Goal: Transaction & Acquisition: Purchase product/service

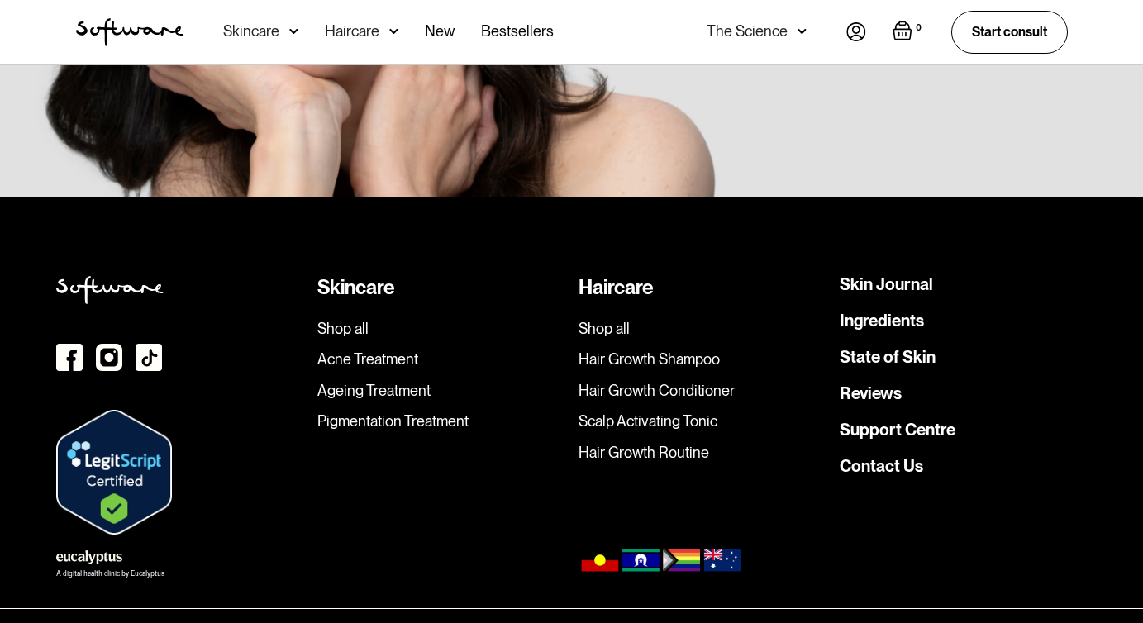
scroll to position [4731, 0]
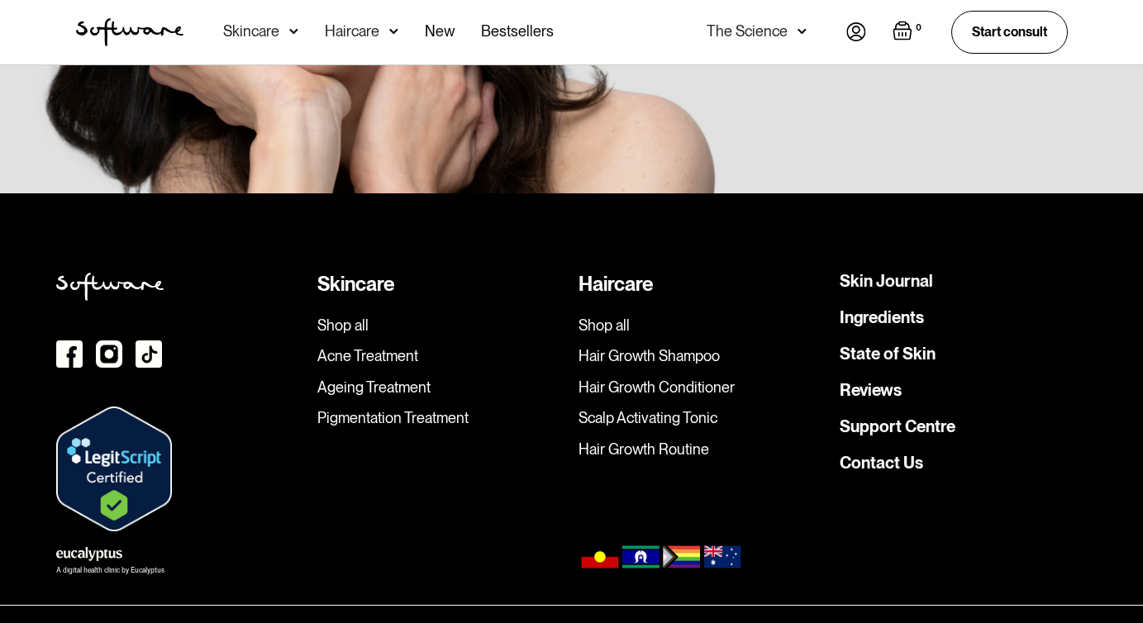
click at [102, 340] on img at bounding box center [109, 353] width 26 height 27
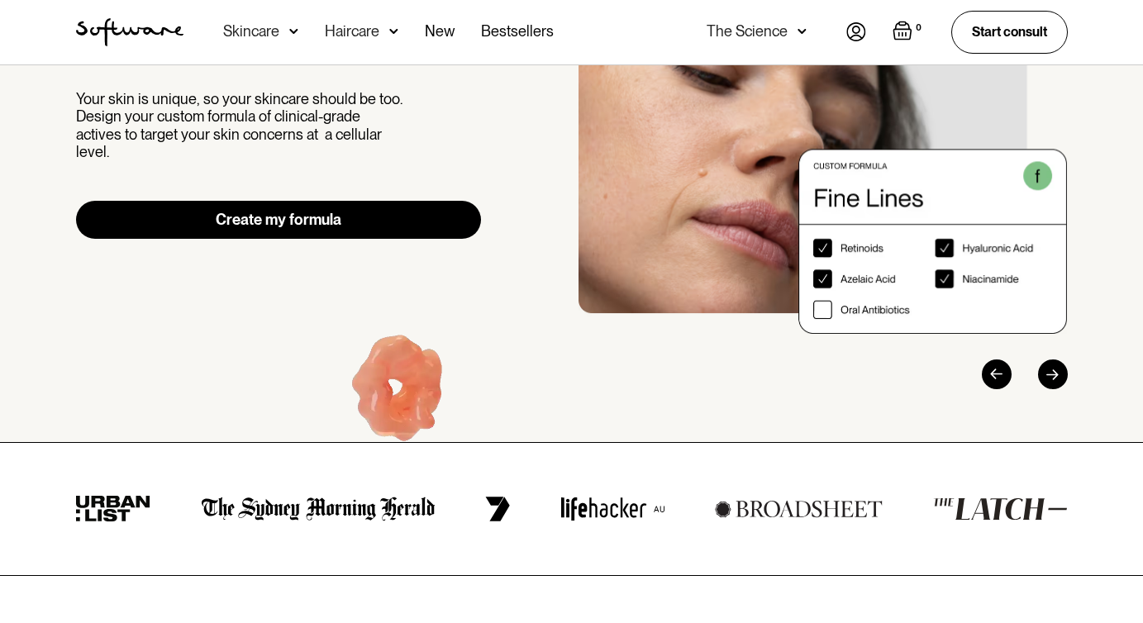
scroll to position [0, 0]
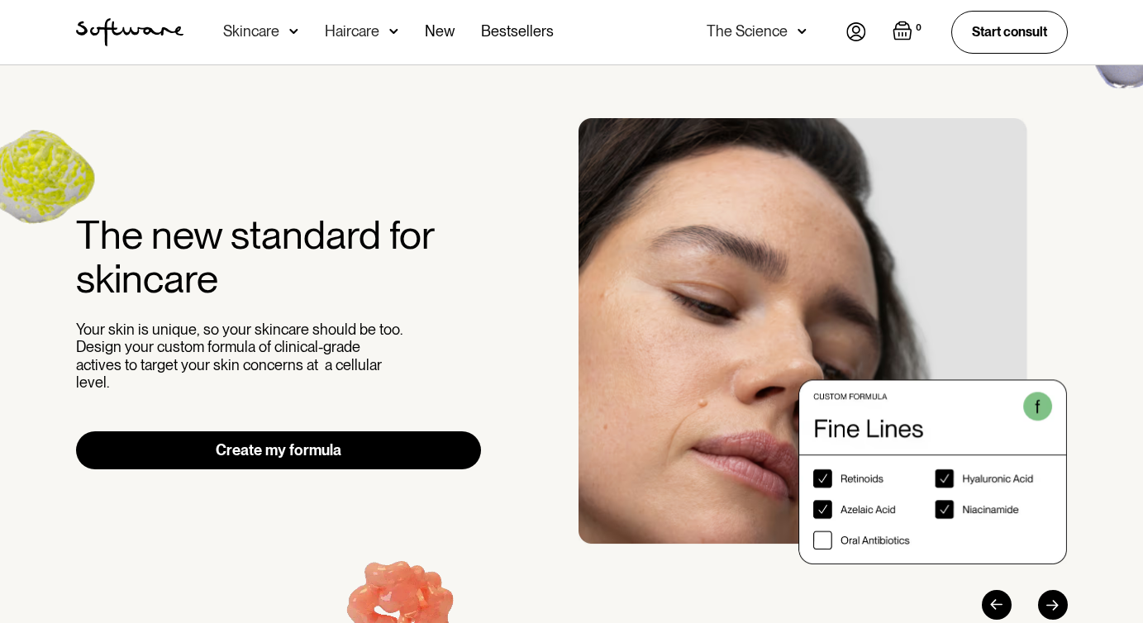
click at [778, 30] on div "The Science" at bounding box center [746, 31] width 81 height 17
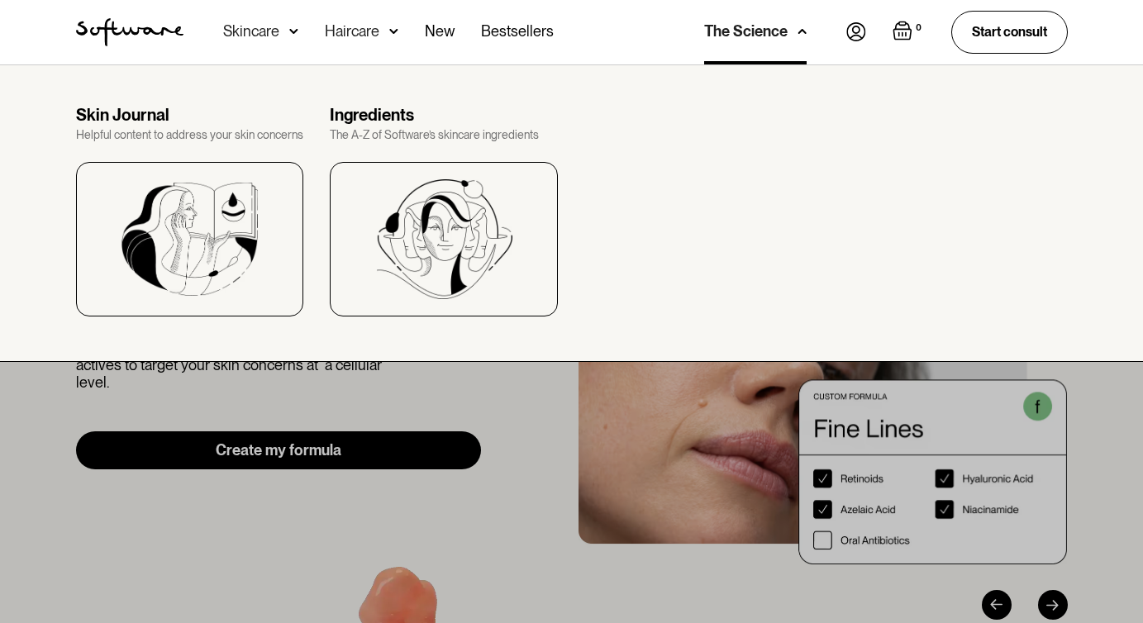
click at [269, 41] on div "Skincare" at bounding box center [260, 32] width 75 height 64
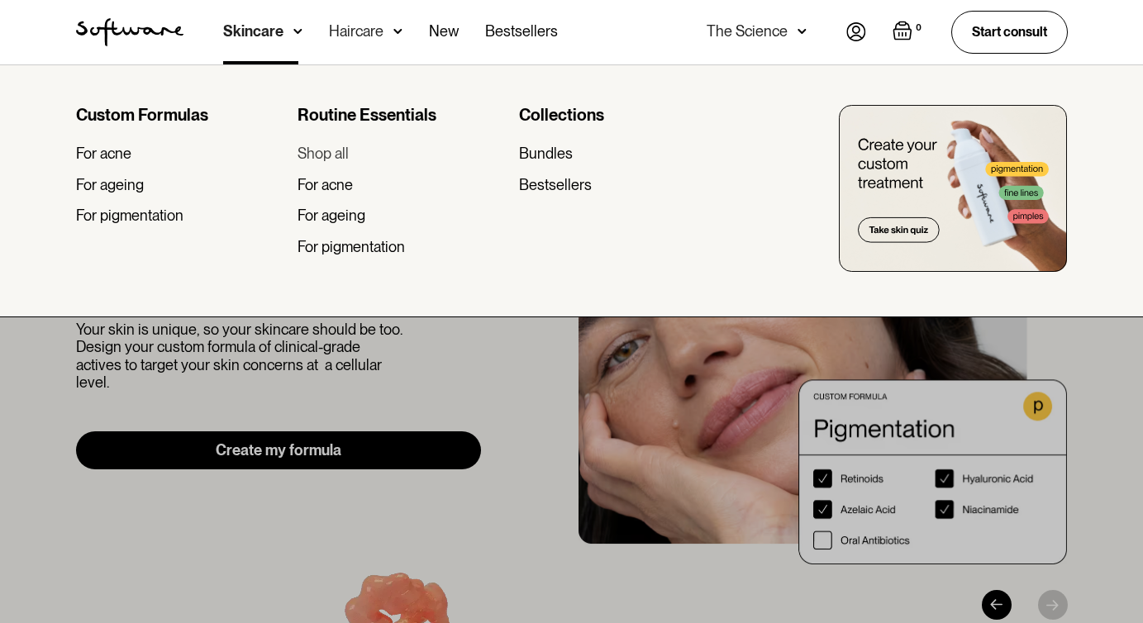
click at [316, 148] on div "Shop all" at bounding box center [322, 154] width 51 height 18
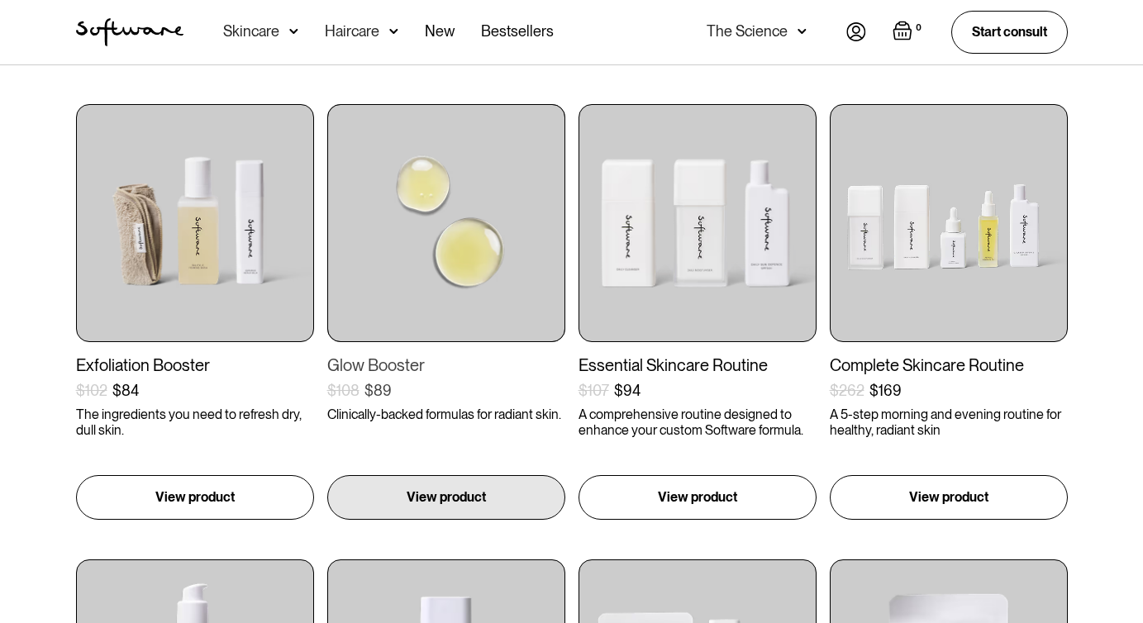
scroll to position [307, 0]
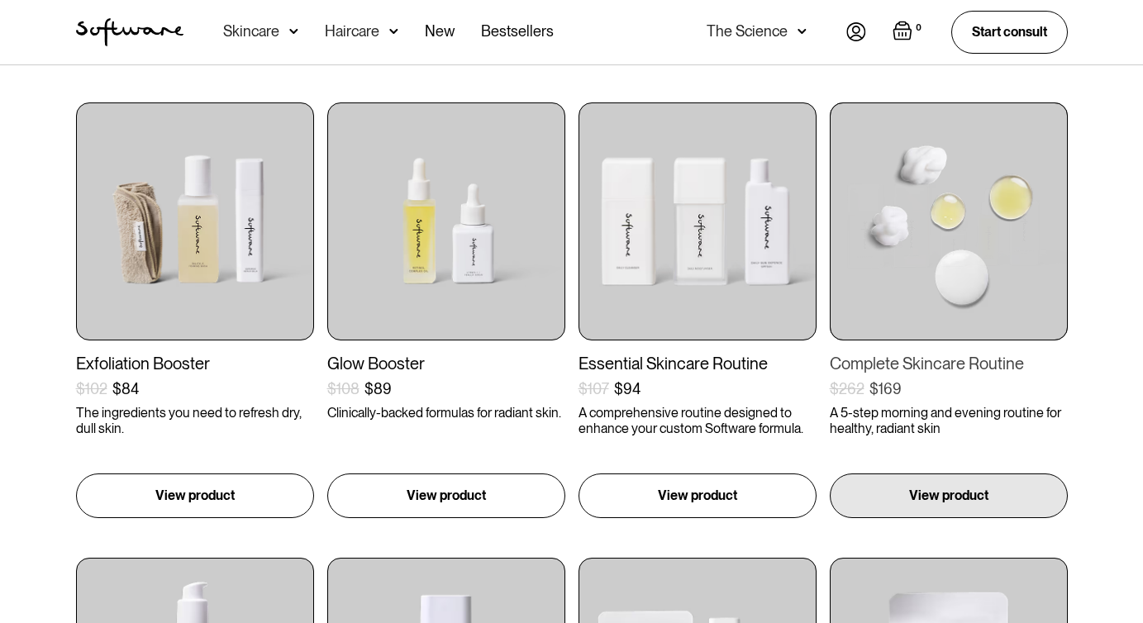
click at [949, 235] on img at bounding box center [949, 221] width 238 height 238
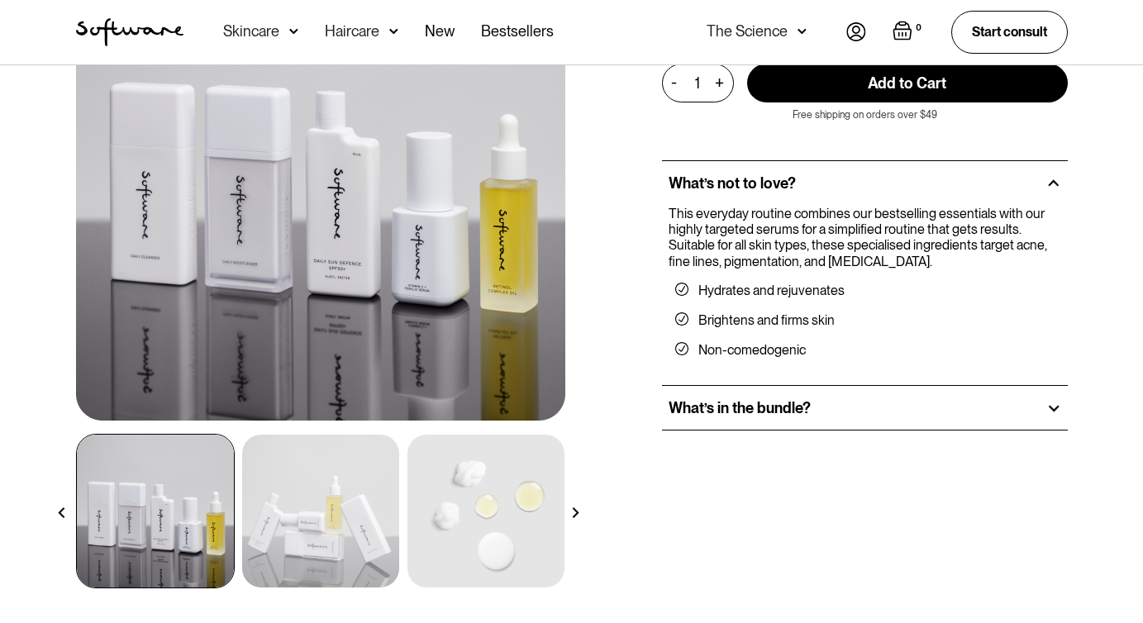
scroll to position [189, 0]
click at [823, 399] on div "What’s in the bundle?" at bounding box center [865, 409] width 406 height 45
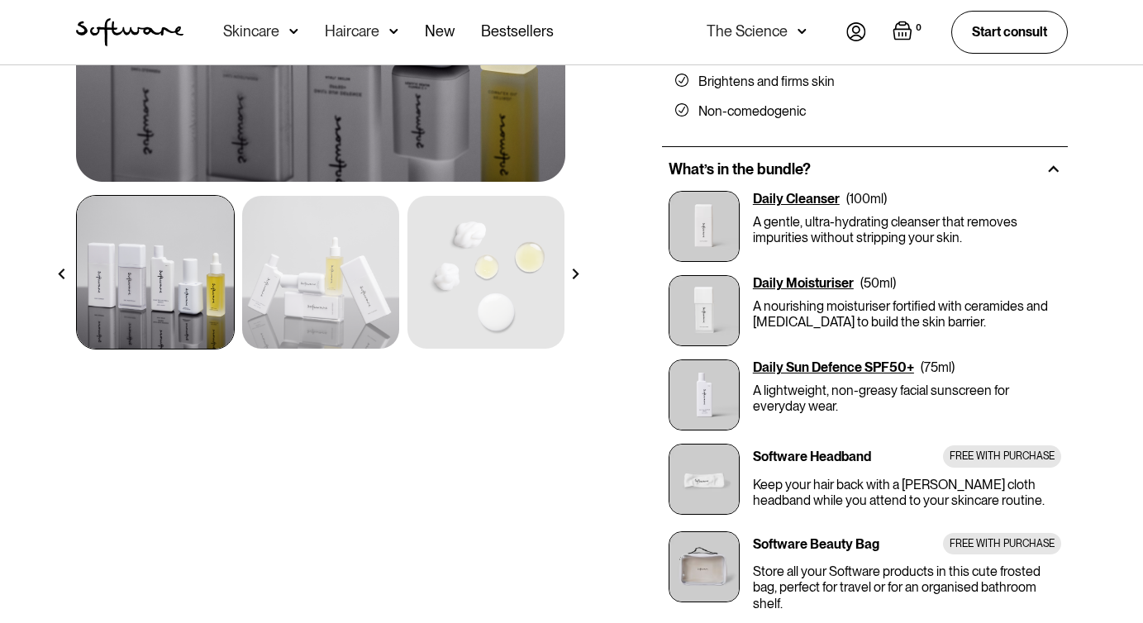
scroll to position [435, 0]
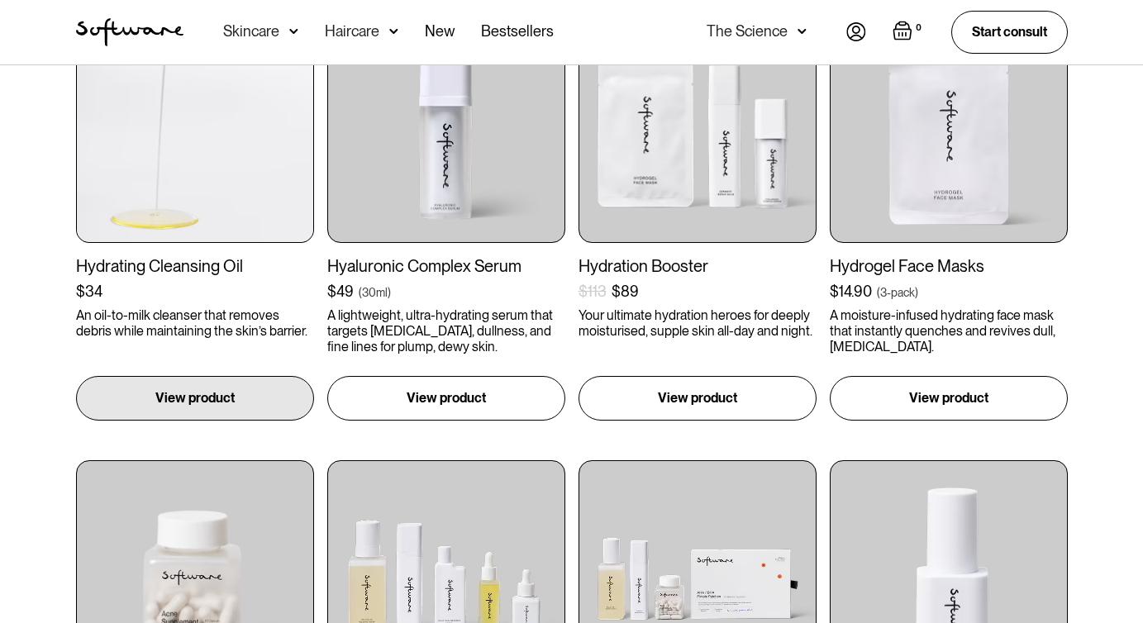
scroll to position [861, 0]
click at [238, 169] on img at bounding box center [195, 123] width 238 height 238
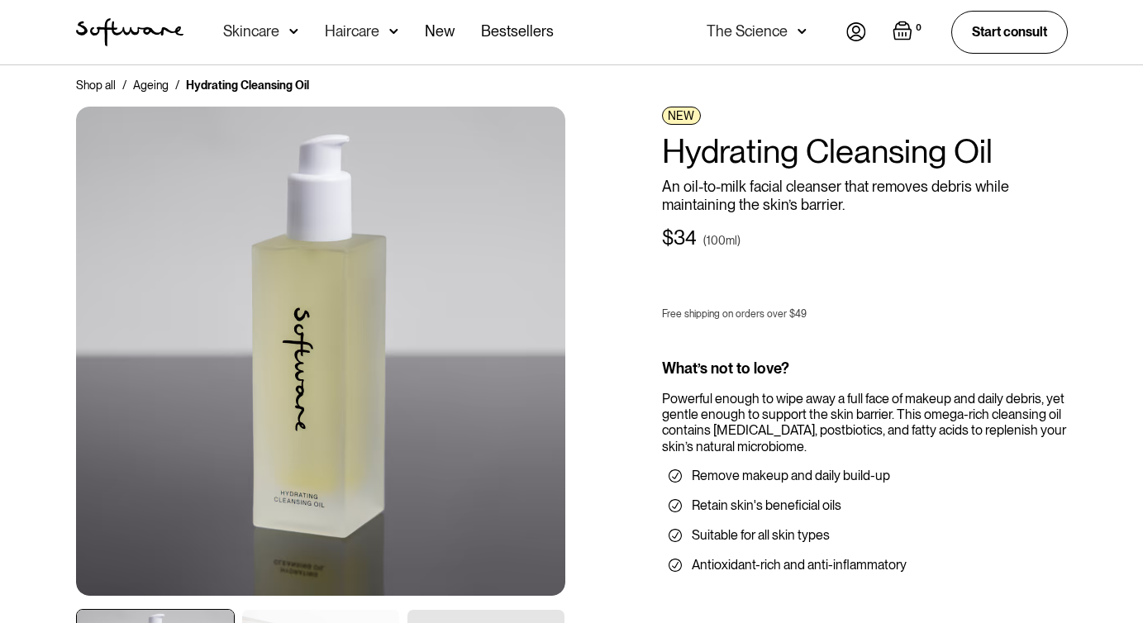
scroll to position [240, 0]
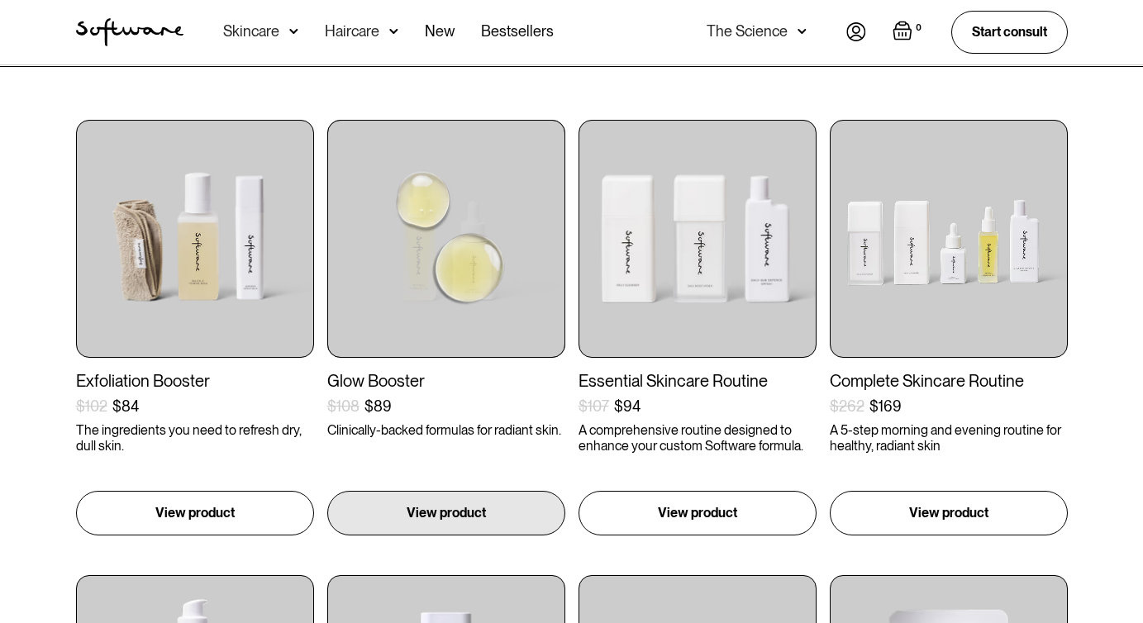
scroll to position [292, 0]
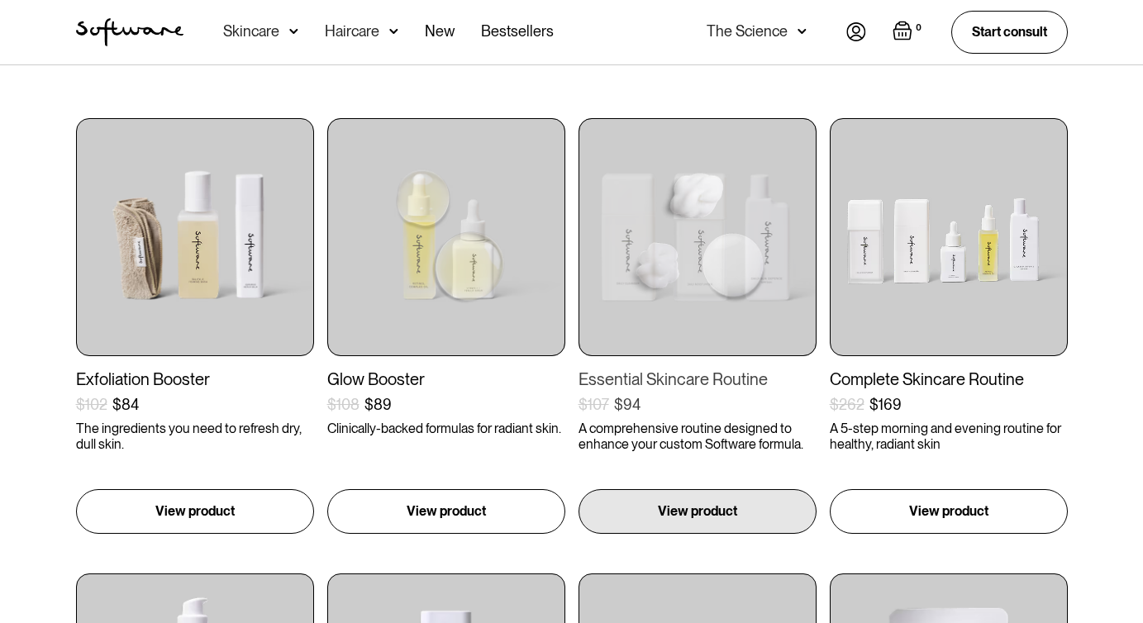
click at [680, 254] on img at bounding box center [697, 237] width 238 height 238
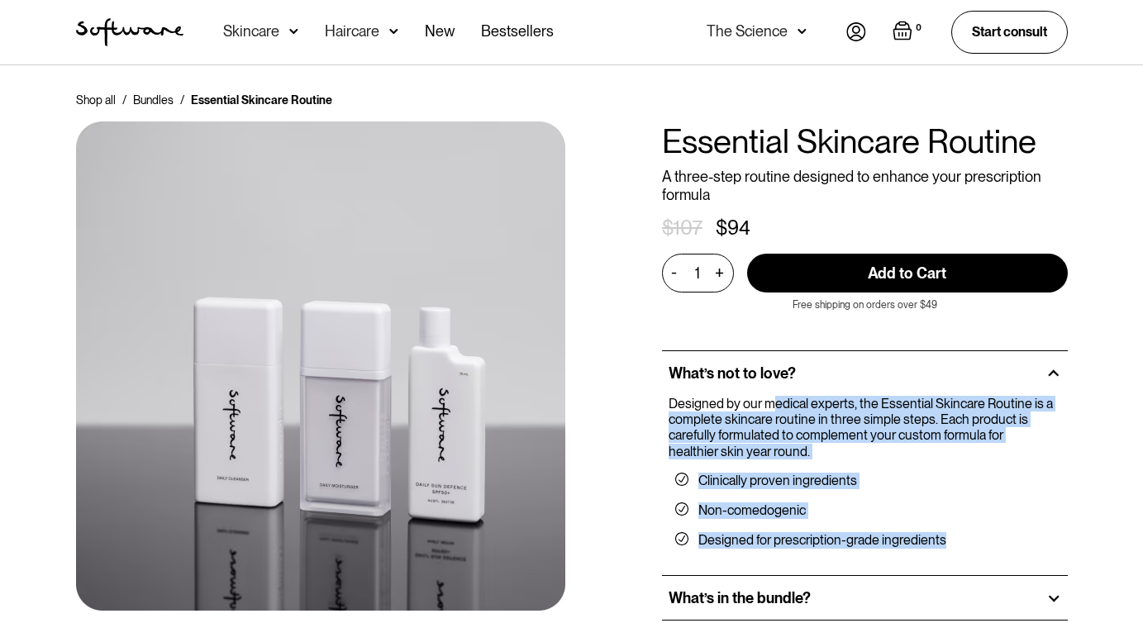
drag, startPoint x: 772, startPoint y: 405, endPoint x: 773, endPoint y: 555, distance: 150.4
click at [773, 556] on div "Designed by our medical experts, the Essential Skincare Routine is a complete s…" at bounding box center [864, 479] width 392 height 166
click at [995, 29] on link "Start consult" at bounding box center [1009, 32] width 117 height 42
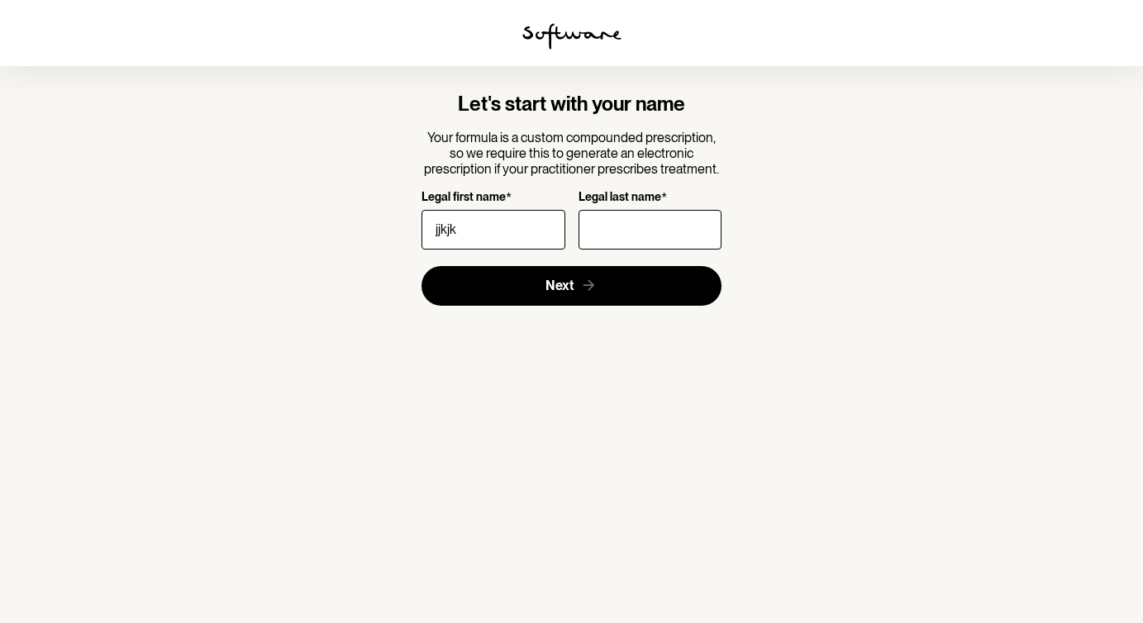
type input "jjkjk"
click at [633, 245] on input "Legal last name *" at bounding box center [649, 230] width 143 height 40
type input "jkjjk"
click at [626, 313] on section "Let's start with your name Your formula is a custom compounded prescription, so…" at bounding box center [572, 199] width 476 height 266
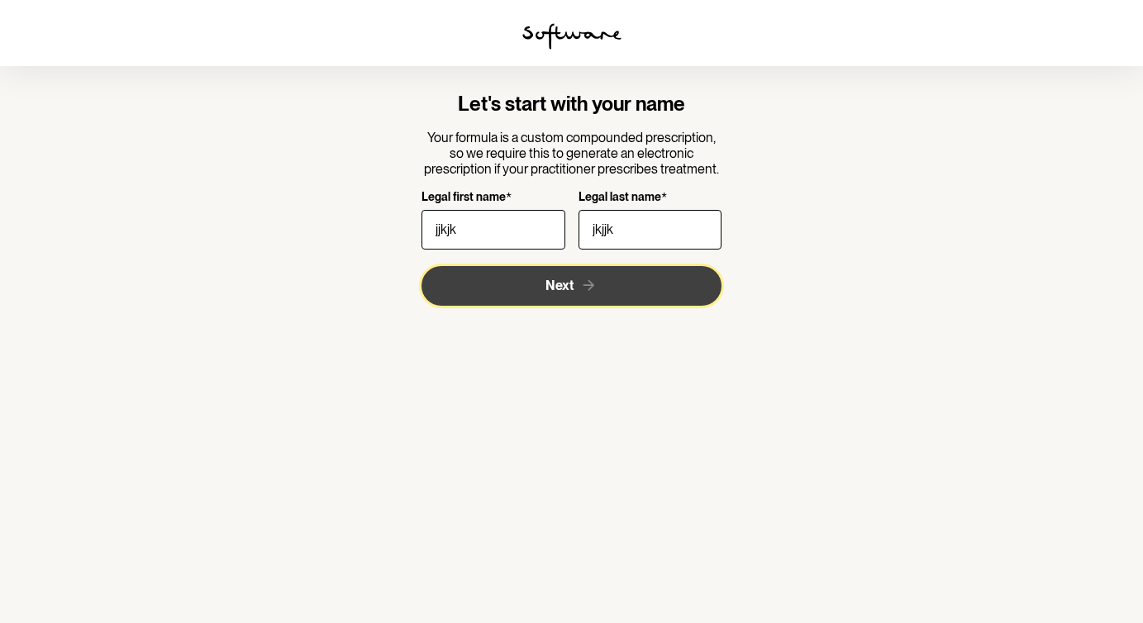
click at [581, 279] on icon "submit" at bounding box center [588, 285] width 17 height 17
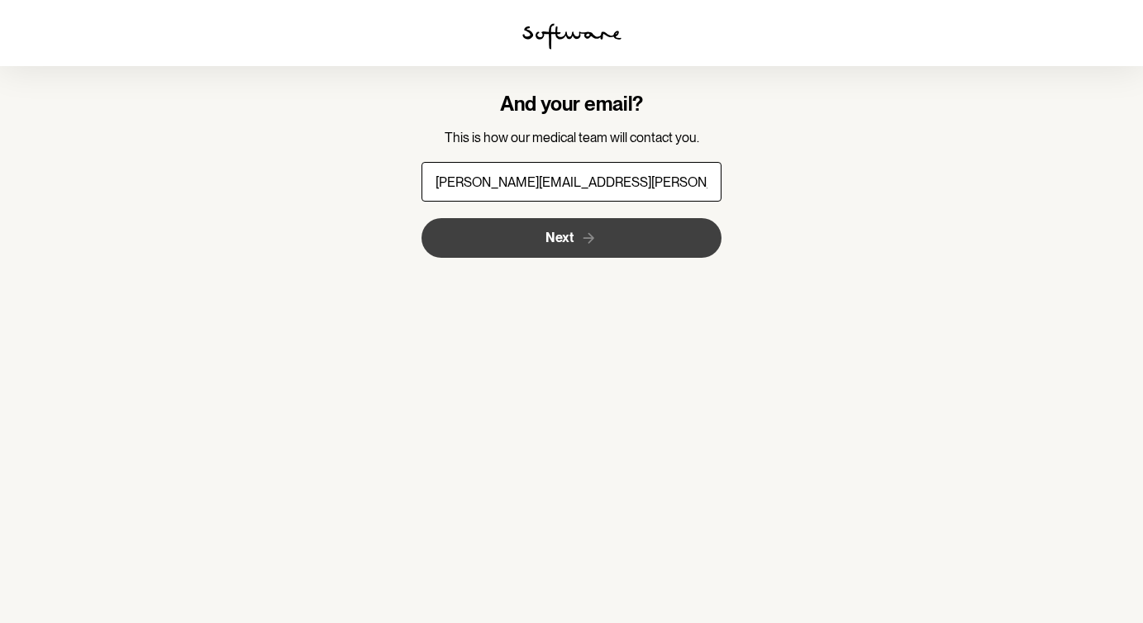
type input "[PERSON_NAME][EMAIL_ADDRESS][PERSON_NAME][DOMAIN_NAME]"
click at [444, 236] on button "Next" at bounding box center [571, 238] width 300 height 40
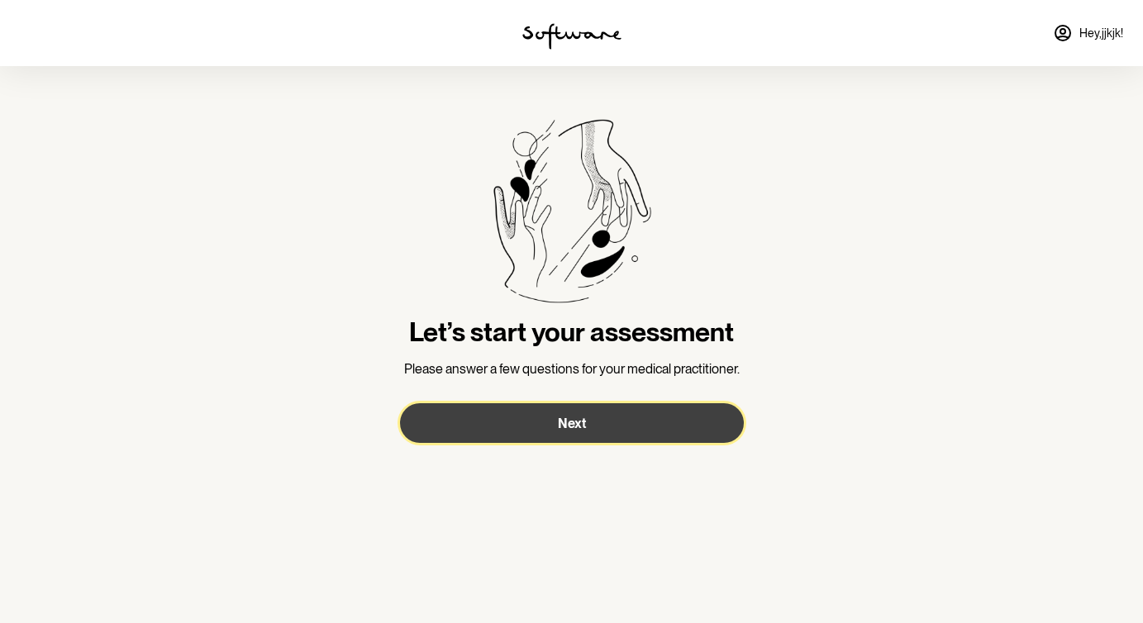
click at [613, 435] on button "Next" at bounding box center [572, 423] width 344 height 40
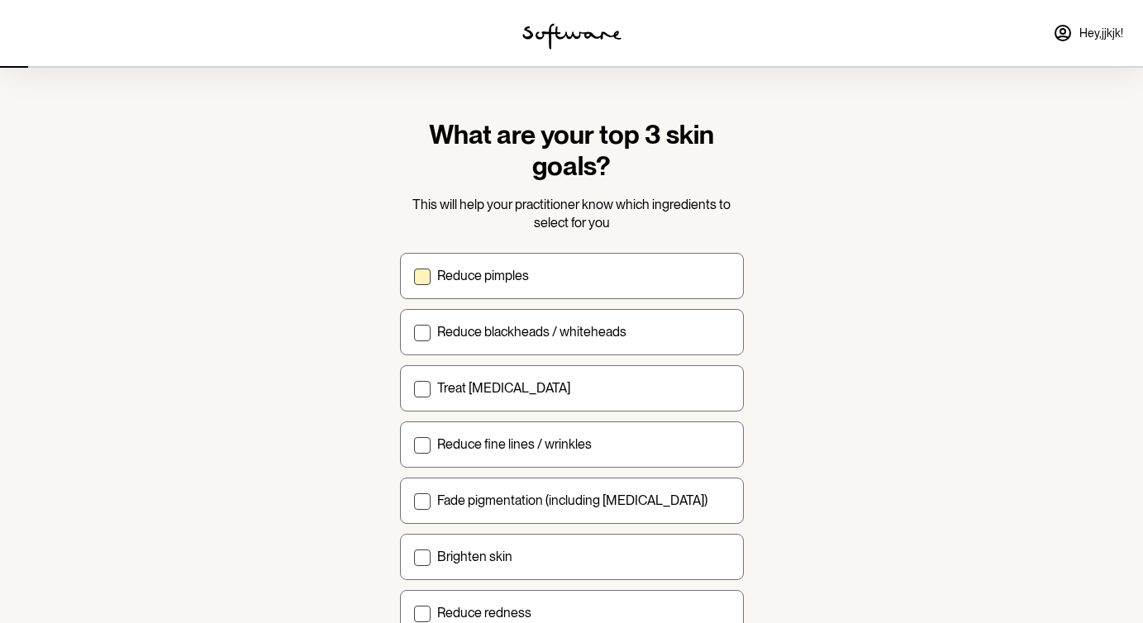
click at [552, 282] on div "Reduce pimples" at bounding box center [583, 276] width 292 height 16
click at [414, 276] on input "Reduce pimples" at bounding box center [413, 275] width 1 height 1
checkbox input "true"
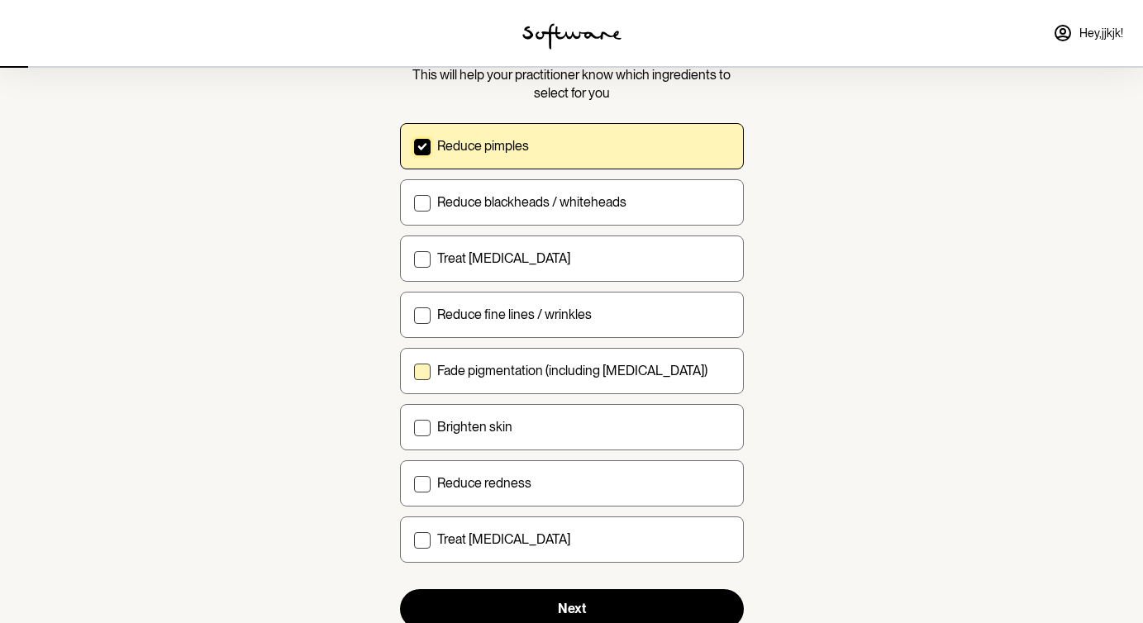
scroll to position [140, 0]
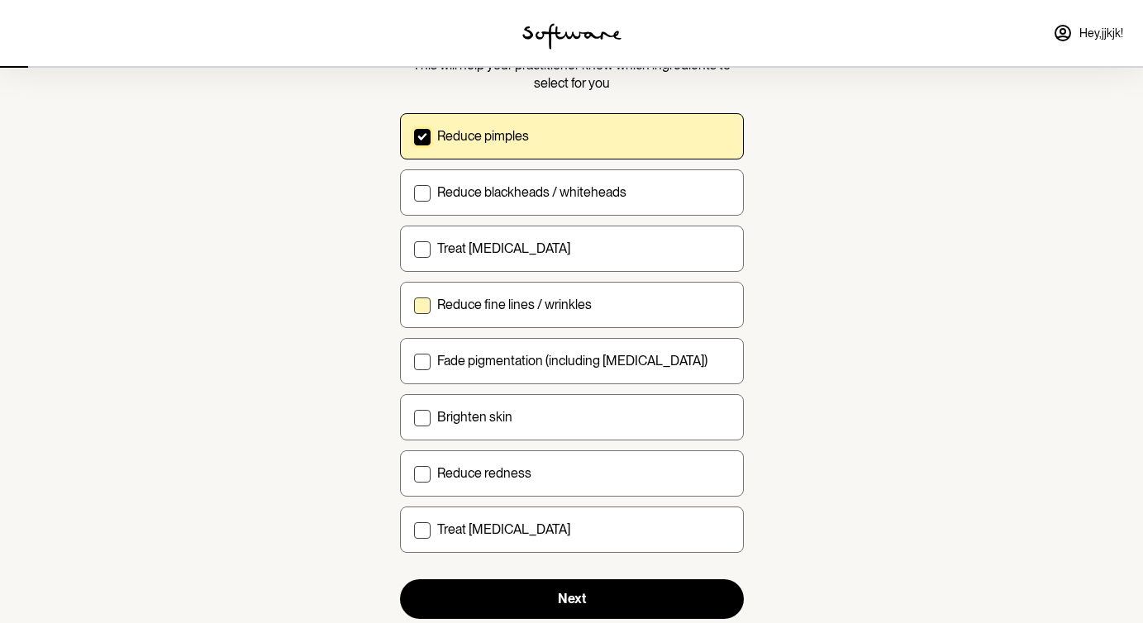
click at [540, 302] on p "Reduce fine lines / wrinkles" at bounding box center [514, 305] width 155 height 16
click at [414, 304] on input "Reduce fine lines / wrinkles" at bounding box center [413, 304] width 1 height 1
checkbox input "true"
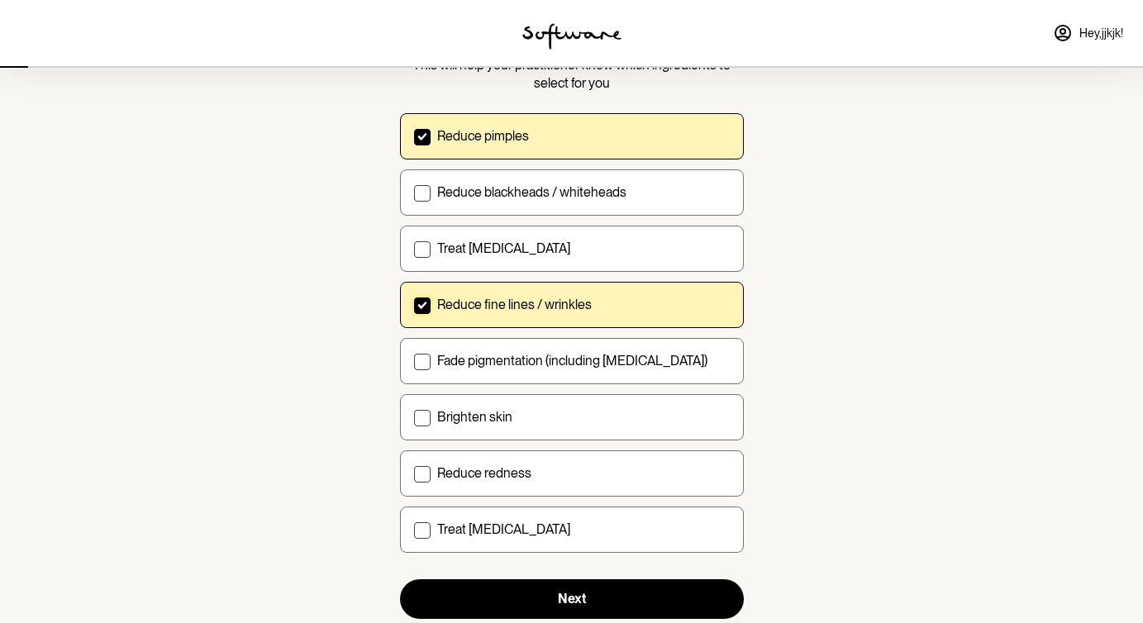
click at [545, 449] on div "Reduce pimples Reduce blackheads / whiteheads Treat [MEDICAL_DATA] Reduce fine …" at bounding box center [572, 333] width 344 height 440
click at [550, 492] on label "Reduce redness" at bounding box center [572, 473] width 344 height 46
click at [414, 473] on input "Reduce redness" at bounding box center [413, 473] width 1 height 1
checkbox input "true"
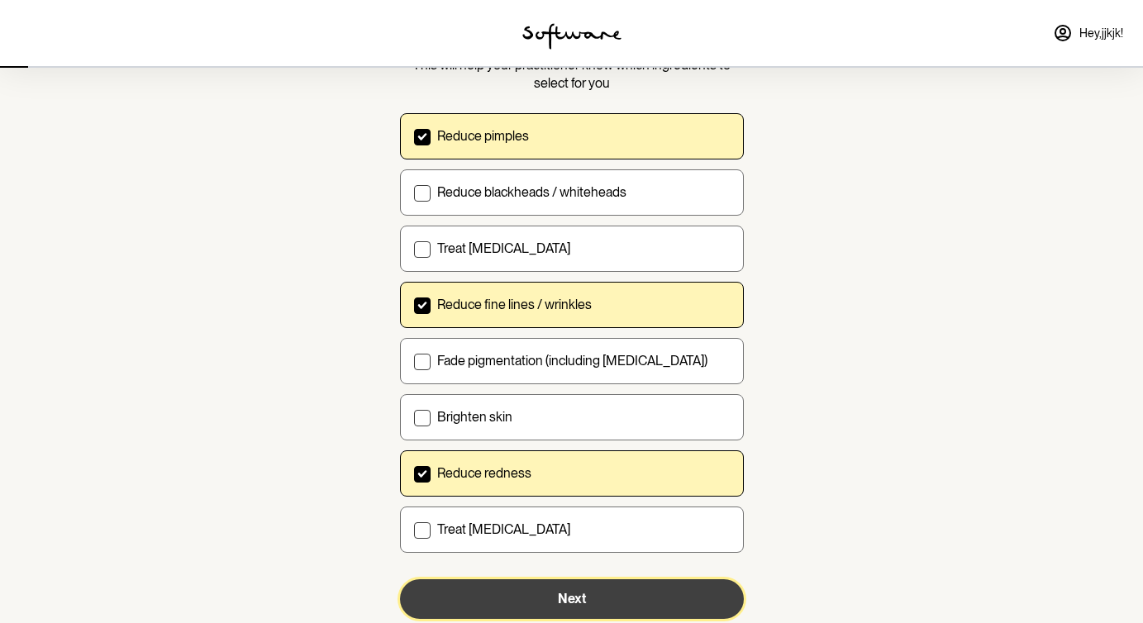
click at [575, 590] on button "Next" at bounding box center [572, 599] width 344 height 40
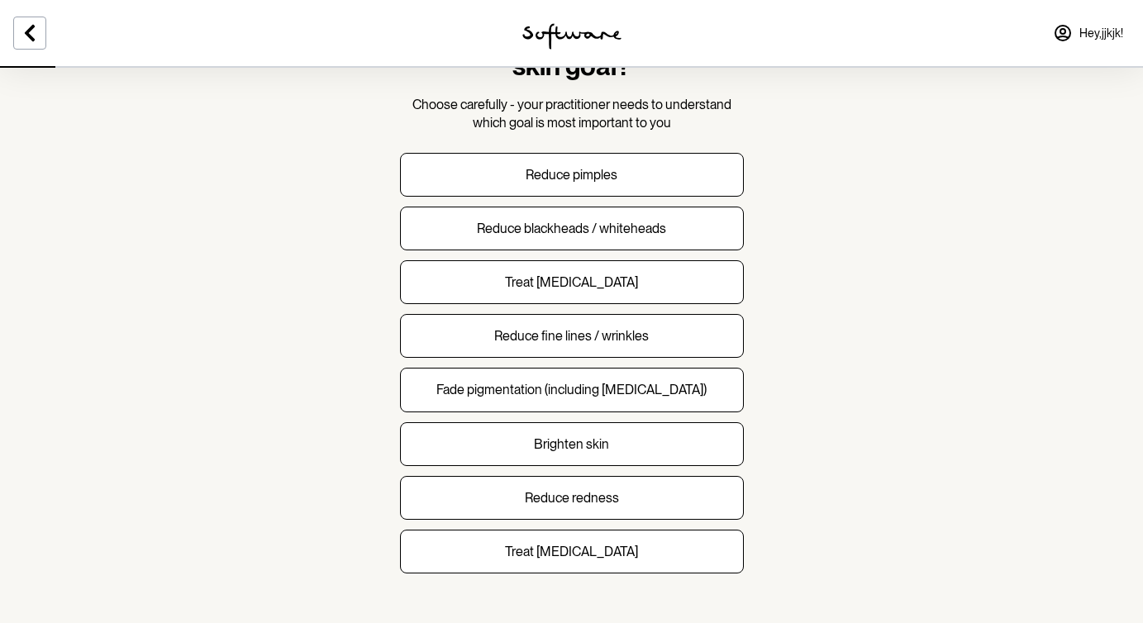
scroll to position [102, 0]
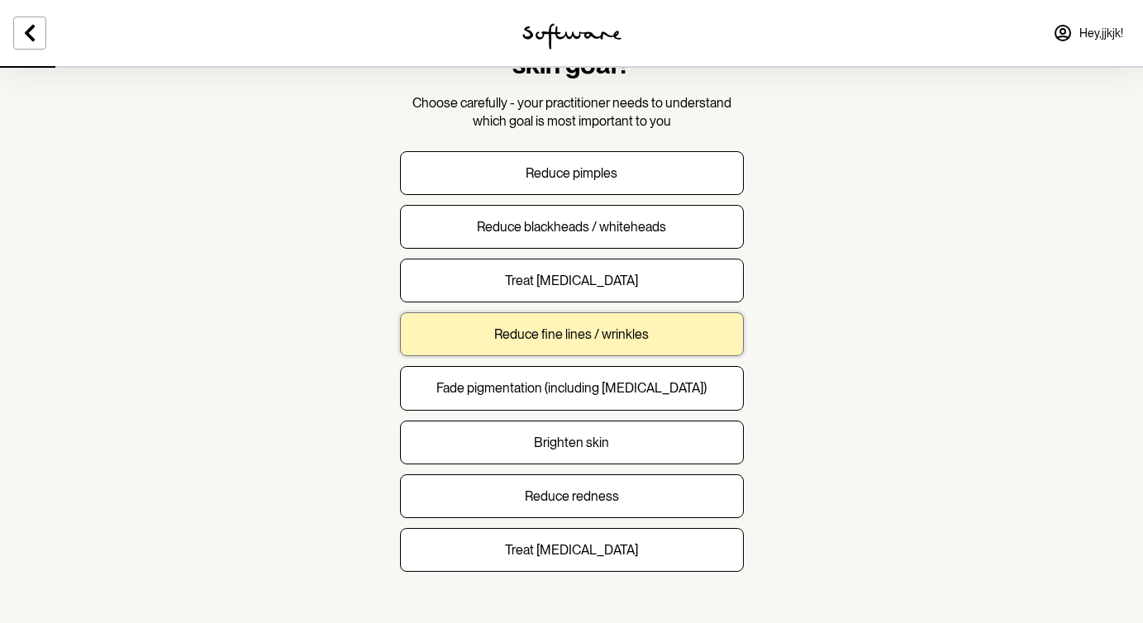
click at [616, 327] on p "Reduce fine lines / wrinkles" at bounding box center [571, 334] width 155 height 16
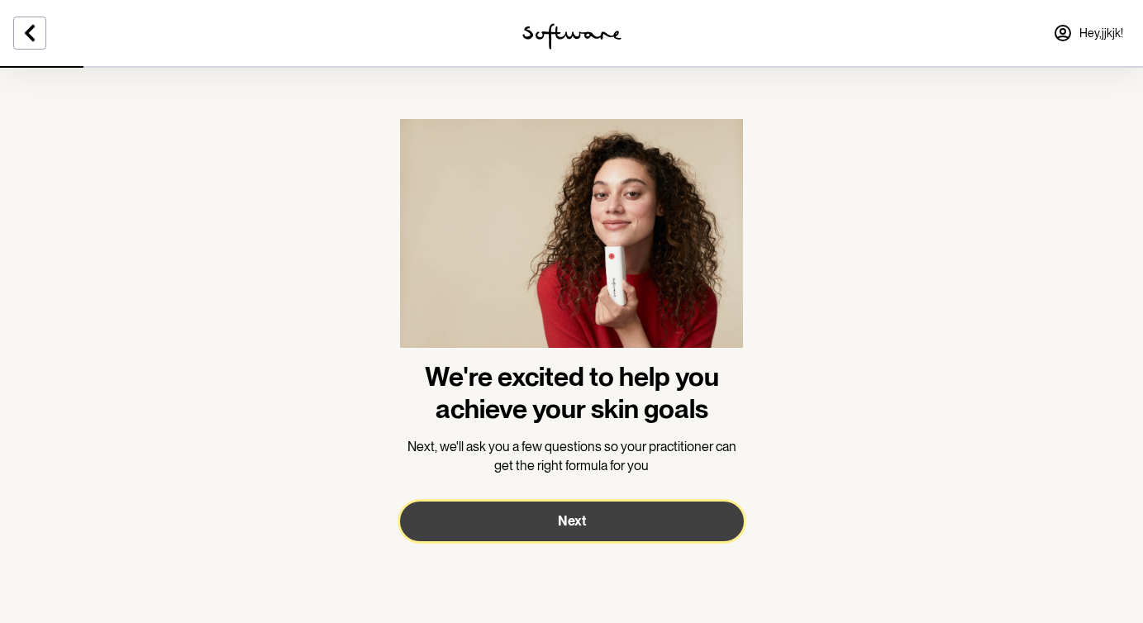
click at [663, 517] on button "Next" at bounding box center [572, 522] width 344 height 40
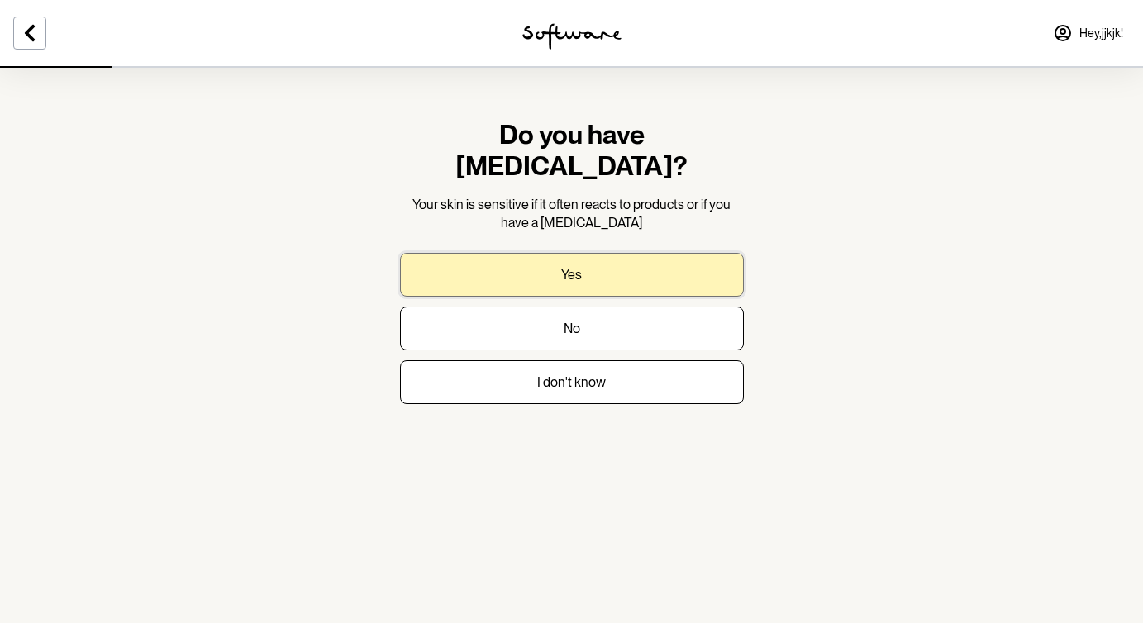
click at [592, 253] on button "Yes" at bounding box center [572, 275] width 344 height 44
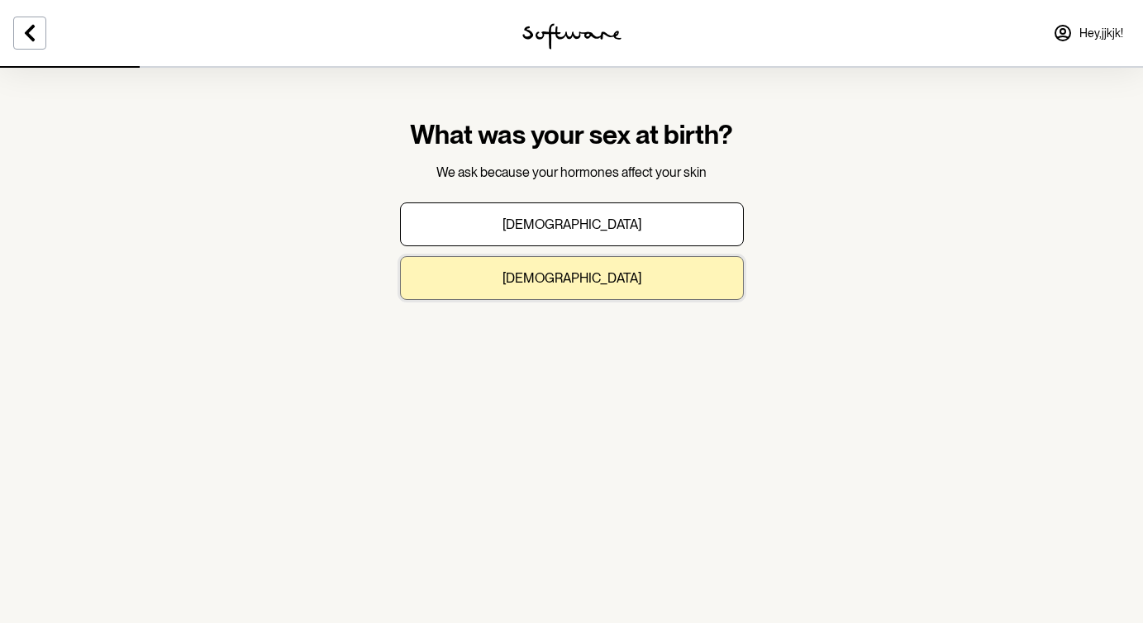
click at [634, 281] on button "[DEMOGRAPHIC_DATA]" at bounding box center [572, 278] width 344 height 44
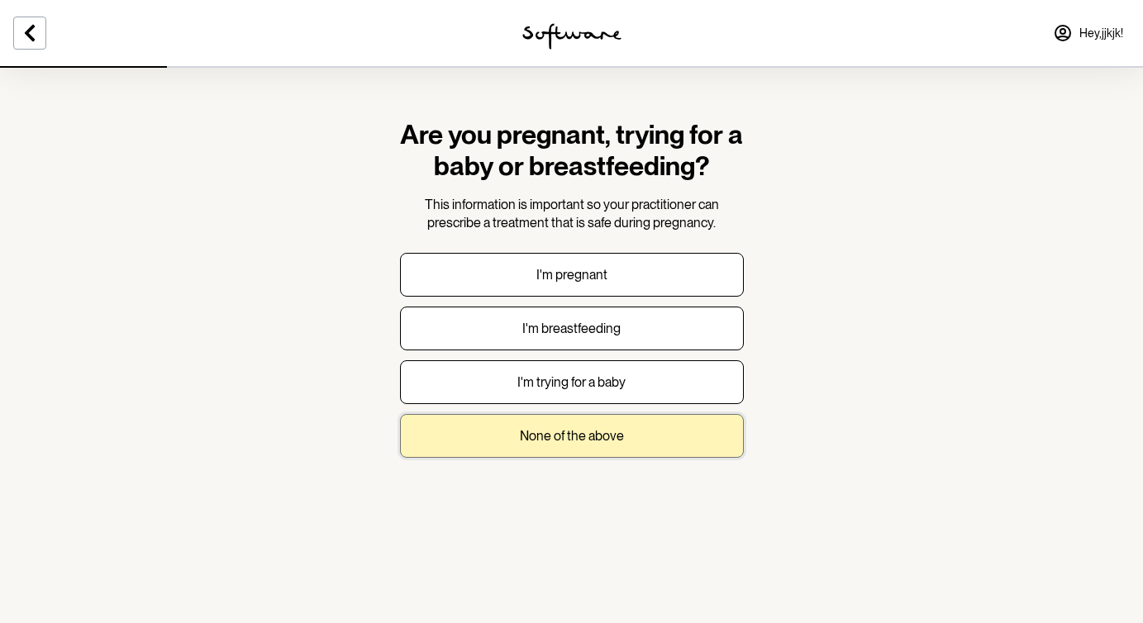
click at [628, 434] on button "None of the above" at bounding box center [572, 436] width 344 height 44
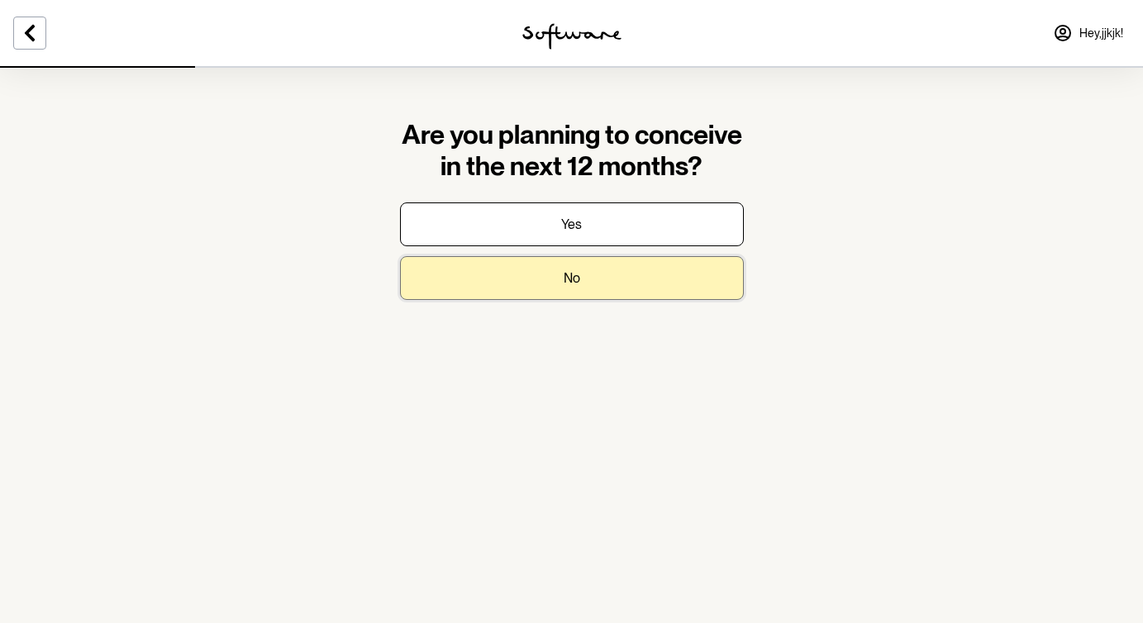
click at [629, 269] on button "No" at bounding box center [572, 278] width 344 height 44
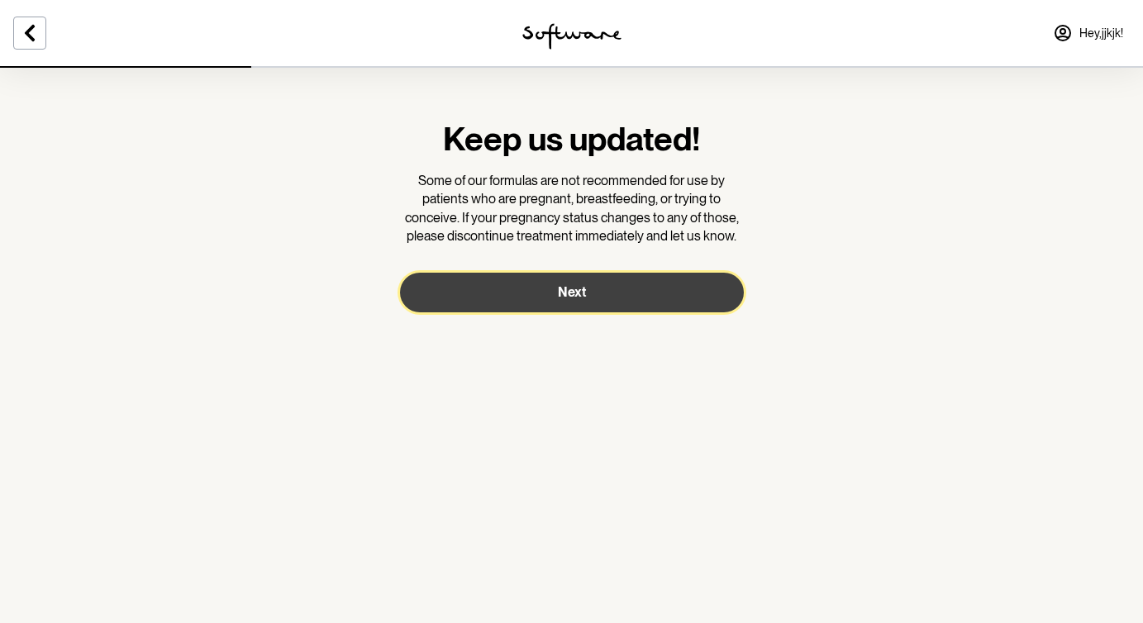
click at [630, 290] on button "Next" at bounding box center [572, 293] width 344 height 40
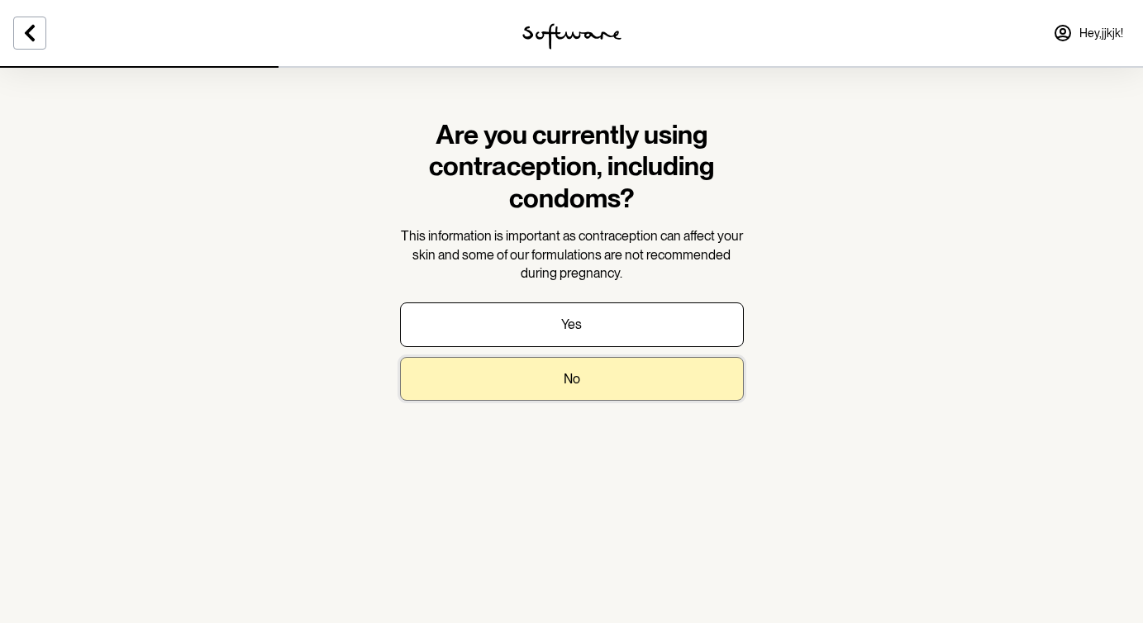
click at [603, 380] on button "No" at bounding box center [572, 379] width 344 height 44
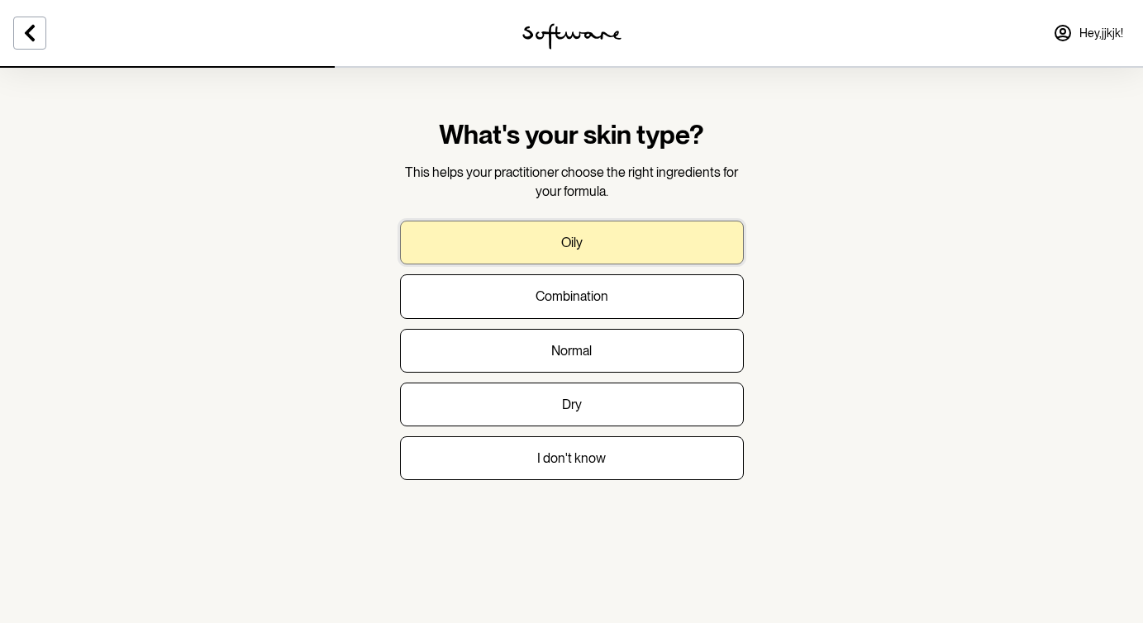
click at [611, 257] on button "Oily" at bounding box center [572, 243] width 344 height 44
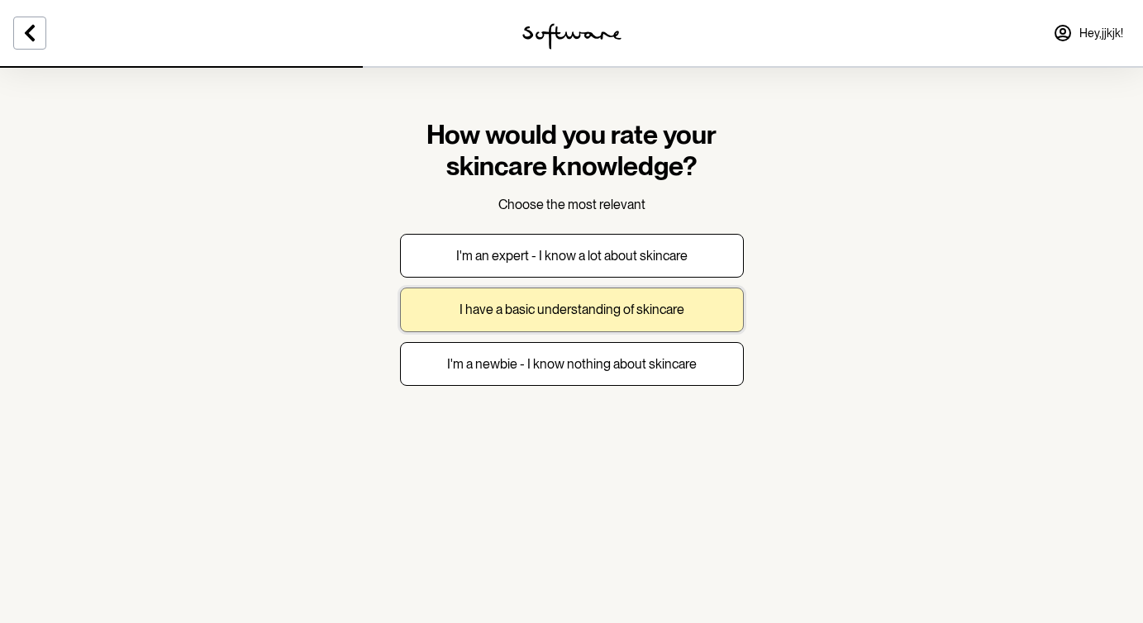
click at [602, 313] on p "I have a basic understanding of skincare" at bounding box center [571, 310] width 225 height 16
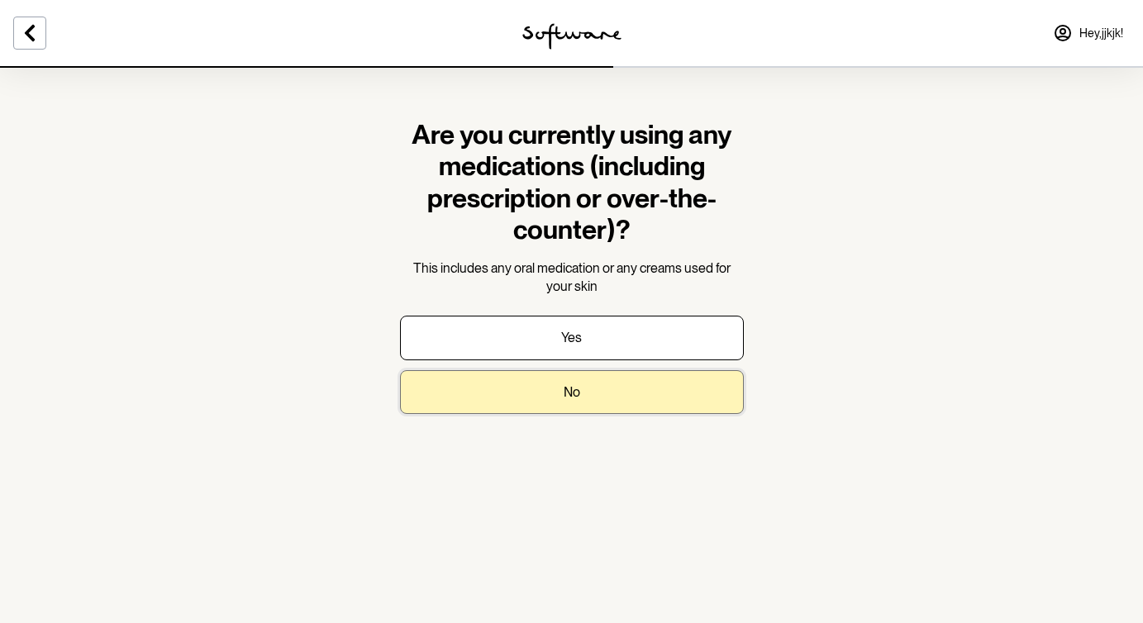
click at [602, 379] on button "No" at bounding box center [572, 392] width 344 height 44
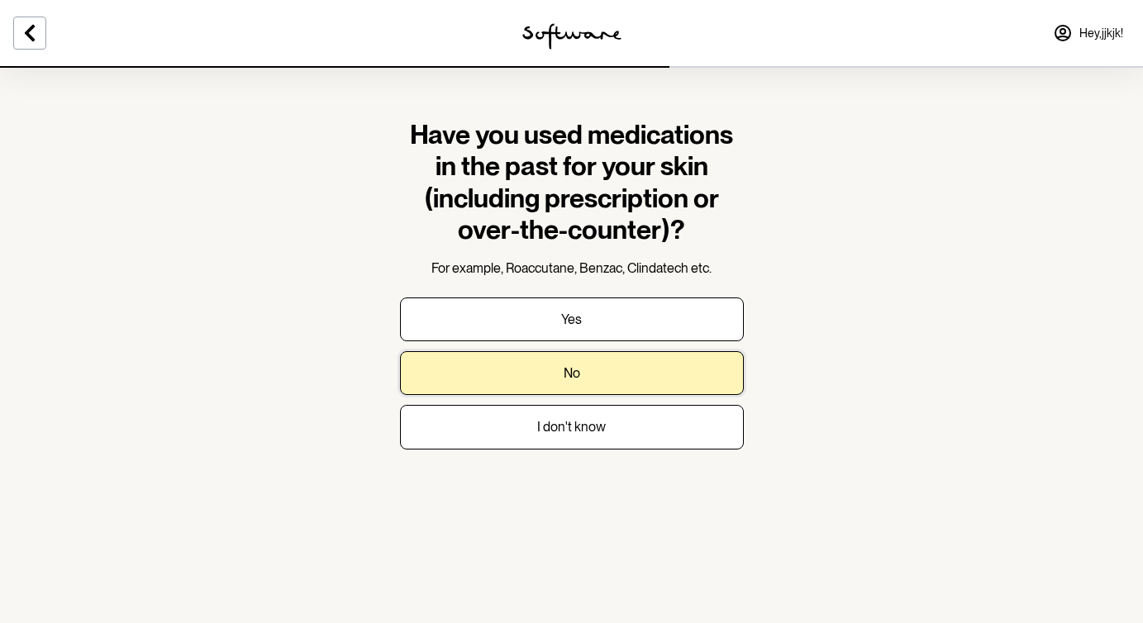
click at [602, 379] on button "No" at bounding box center [572, 373] width 344 height 44
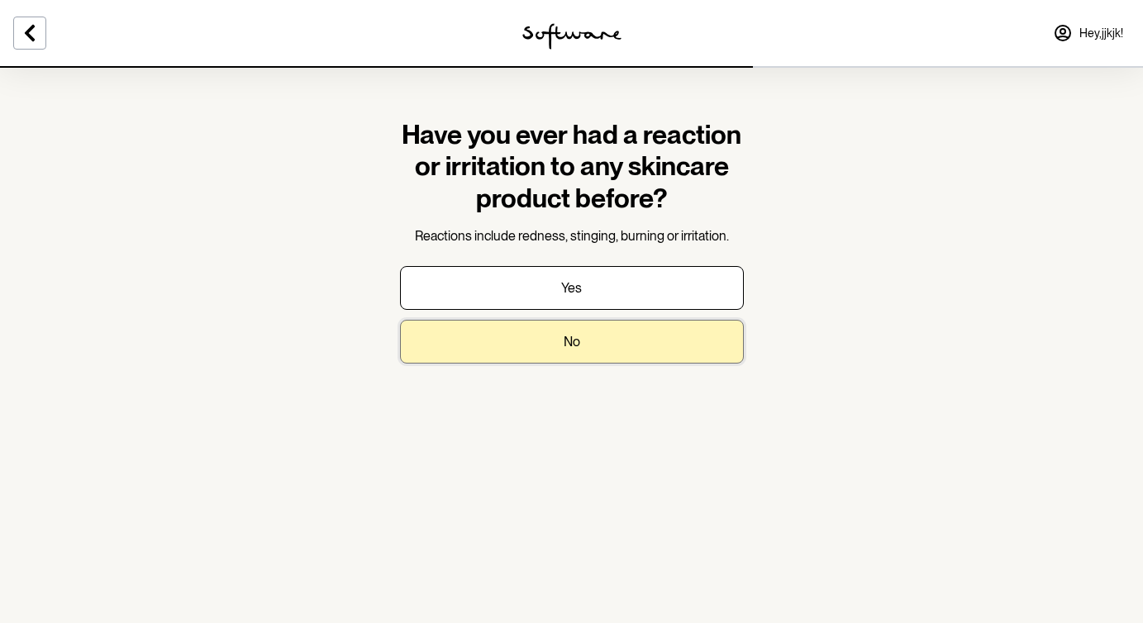
click at [592, 346] on button "No" at bounding box center [572, 342] width 344 height 44
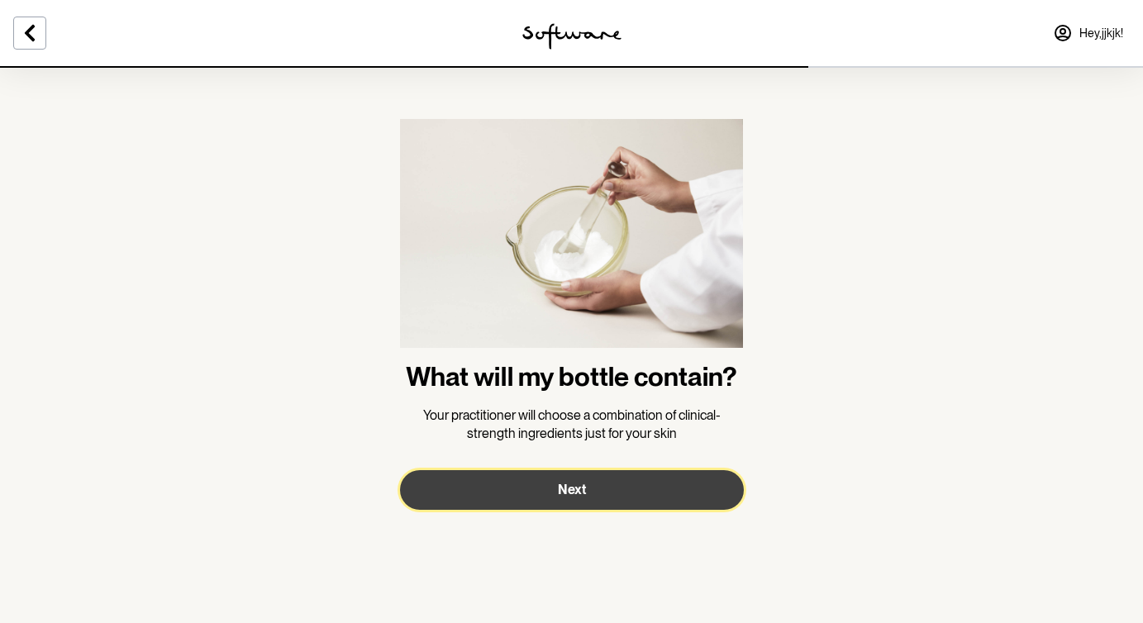
click at [588, 478] on button "Next" at bounding box center [572, 490] width 344 height 40
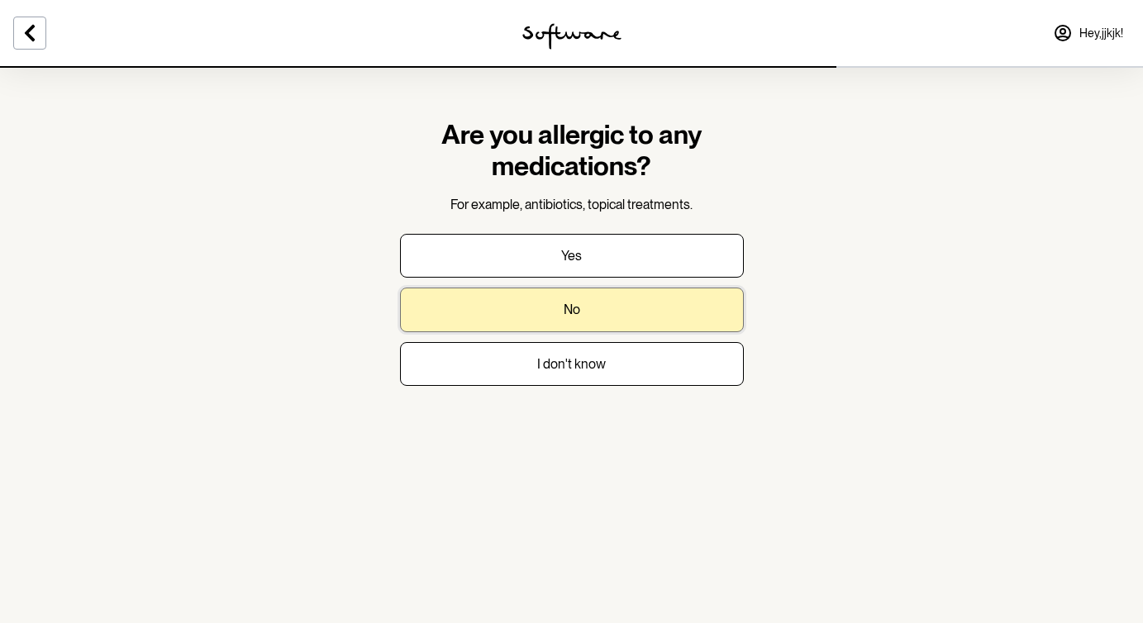
click at [601, 313] on button "No" at bounding box center [572, 310] width 344 height 44
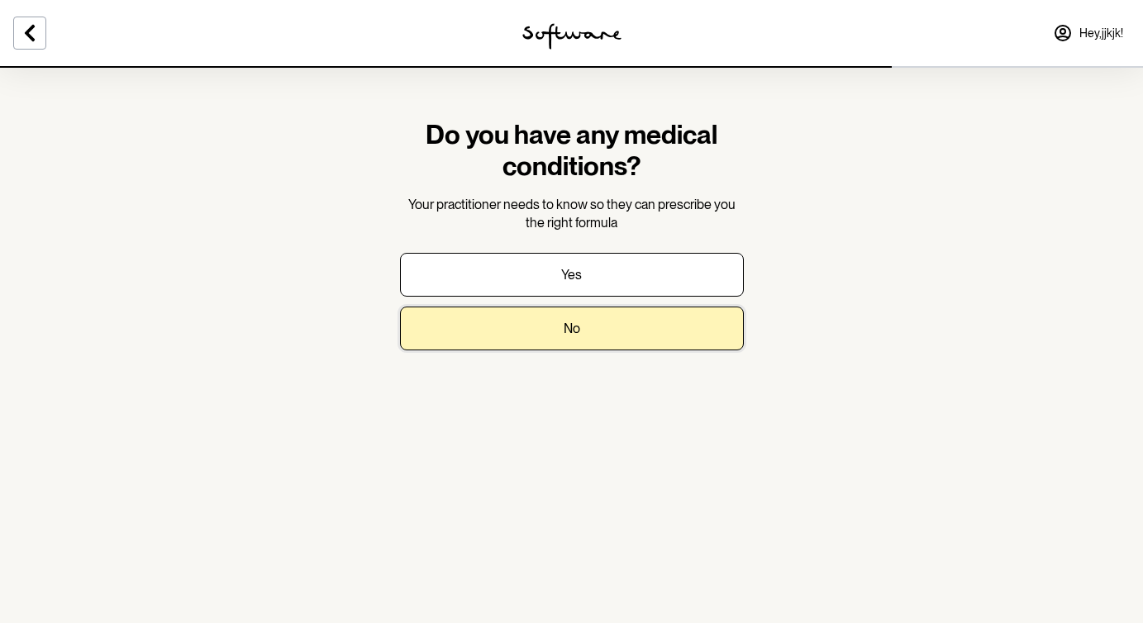
click at [601, 313] on button "No" at bounding box center [572, 329] width 344 height 44
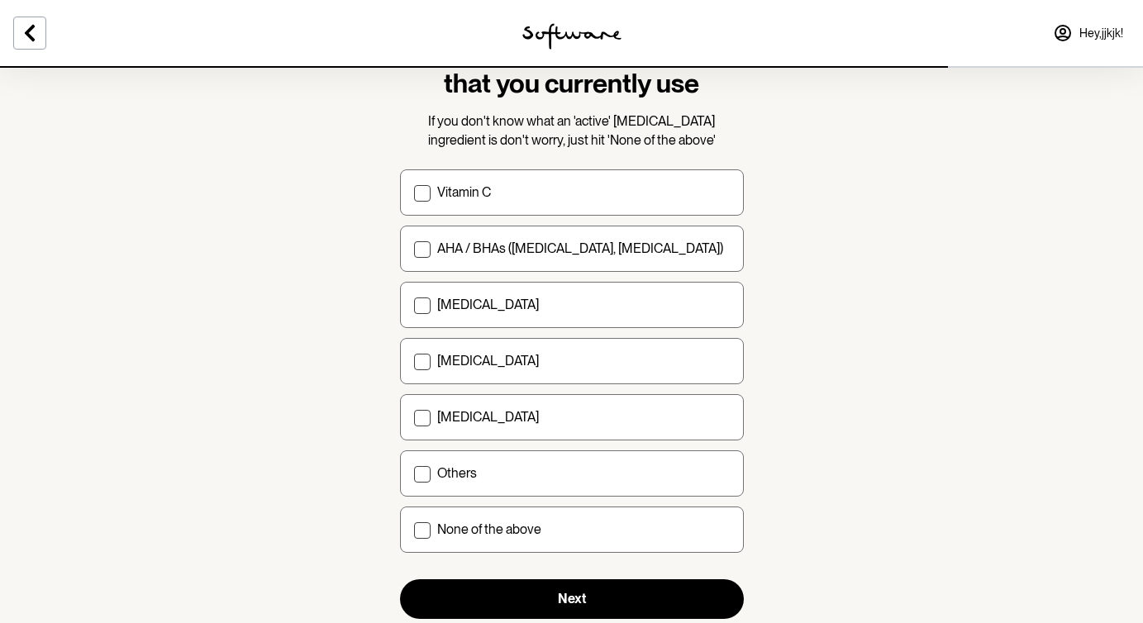
scroll to position [117, 0]
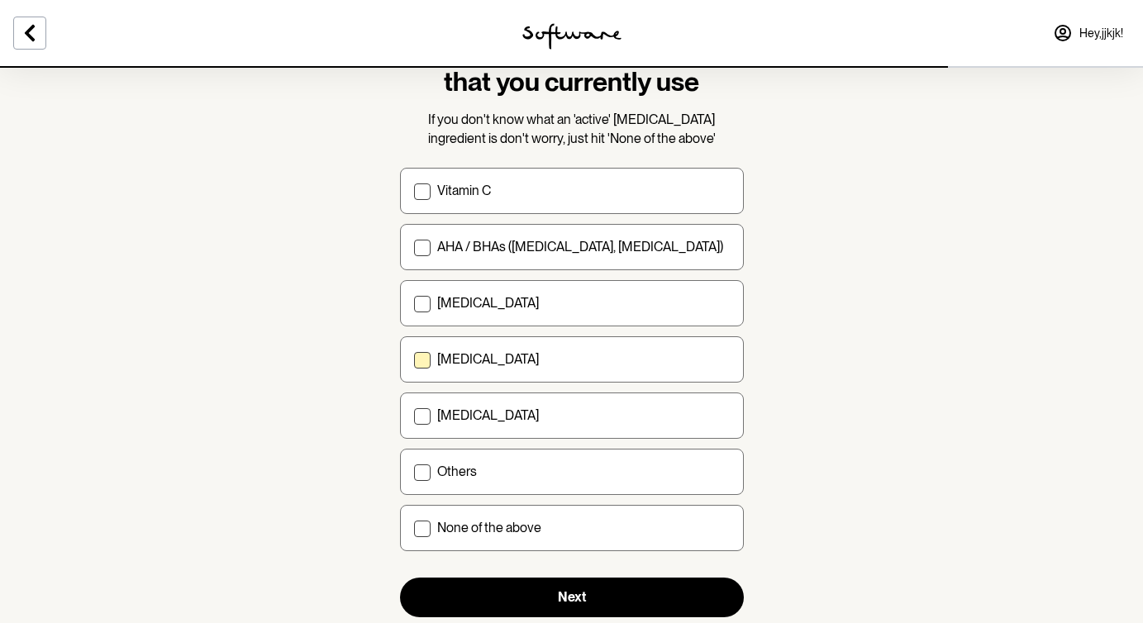
click at [485, 359] on p "[MEDICAL_DATA]" at bounding box center [488, 359] width 102 height 16
click at [414, 359] on input "[MEDICAL_DATA]" at bounding box center [413, 359] width 1 height 1
checkbox input "true"
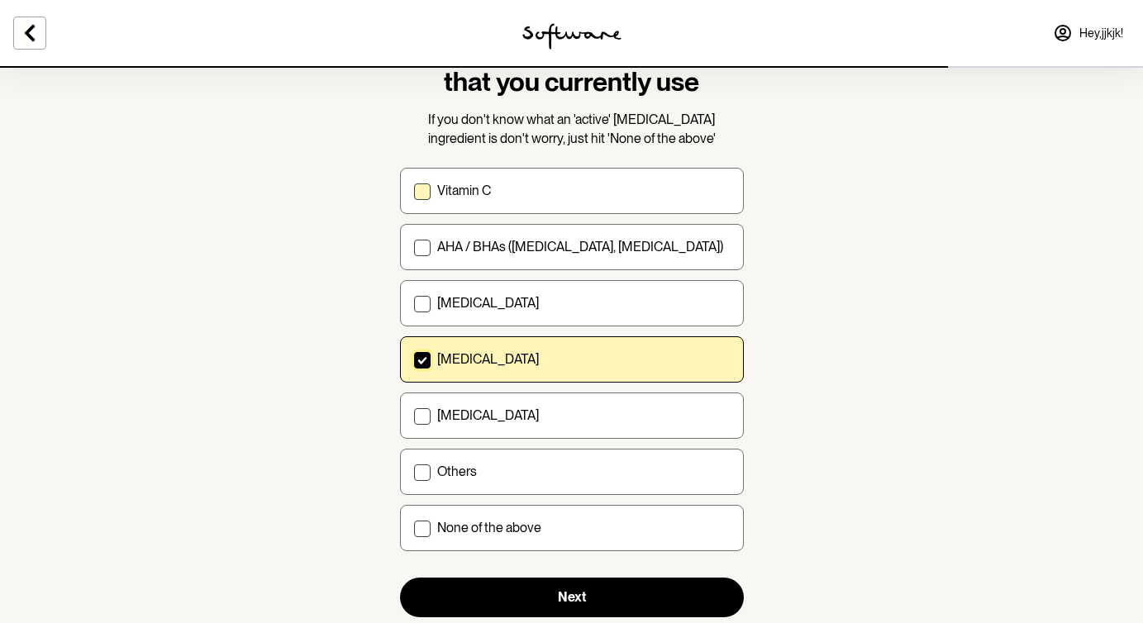
click at [473, 202] on label "Vitamin C" at bounding box center [572, 191] width 344 height 46
click at [414, 192] on input "Vitamin C" at bounding box center [413, 191] width 1 height 1
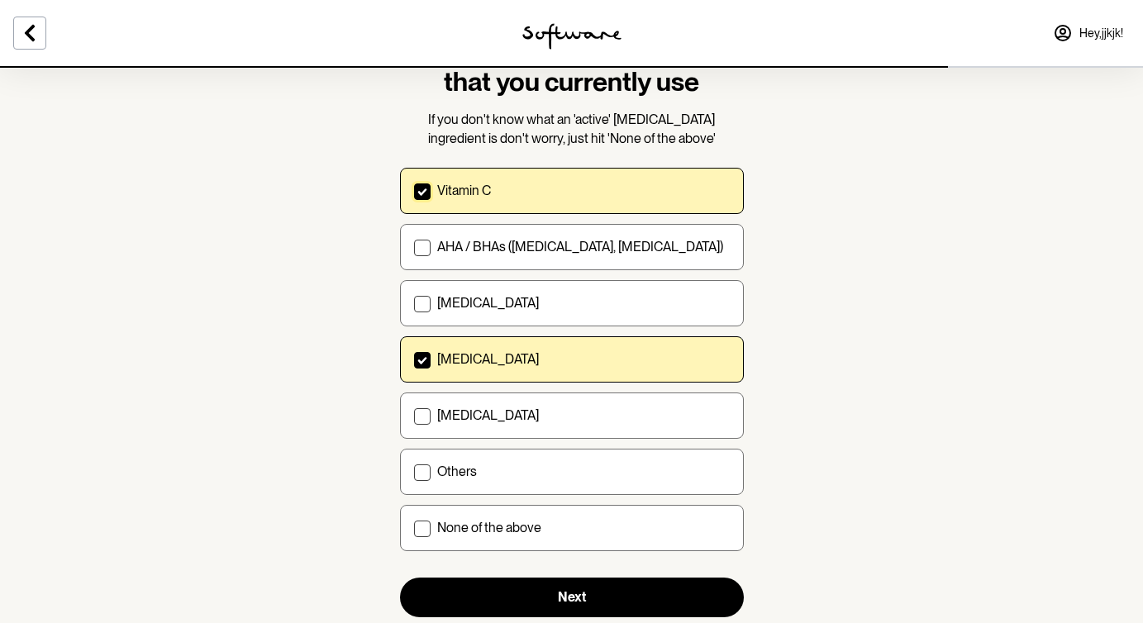
click at [488, 190] on p "Vitamin C" at bounding box center [464, 191] width 54 height 16
click at [414, 191] on input "Vitamin C" at bounding box center [413, 191] width 1 height 1
checkbox input "false"
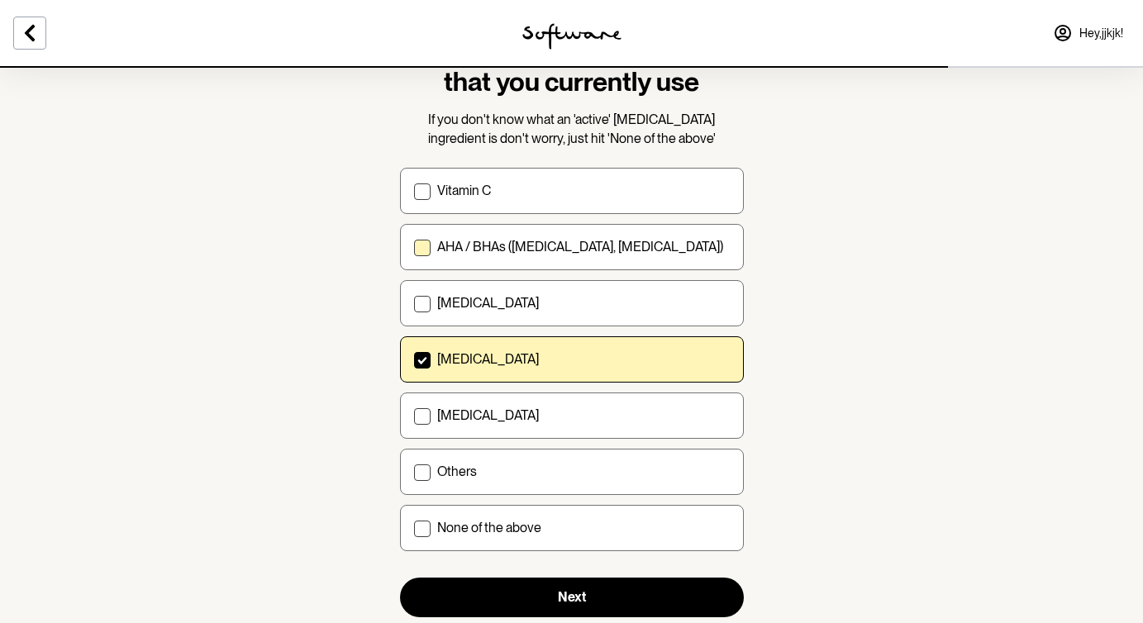
click at [503, 230] on label "AHA / BHAs ([MEDICAL_DATA], [MEDICAL_DATA])" at bounding box center [572, 247] width 344 height 46
click at [414, 247] on input "AHA / BHAs ([MEDICAL_DATA], [MEDICAL_DATA])" at bounding box center [413, 247] width 1 height 1
checkbox input "true"
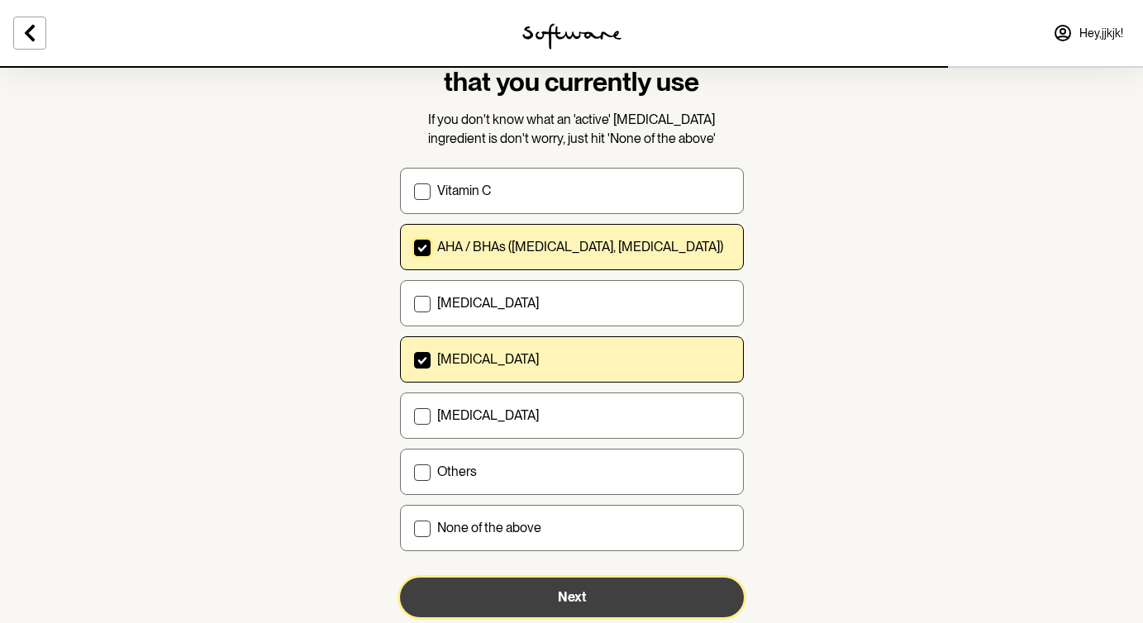
click at [572, 597] on span "Next" at bounding box center [572, 597] width 28 height 16
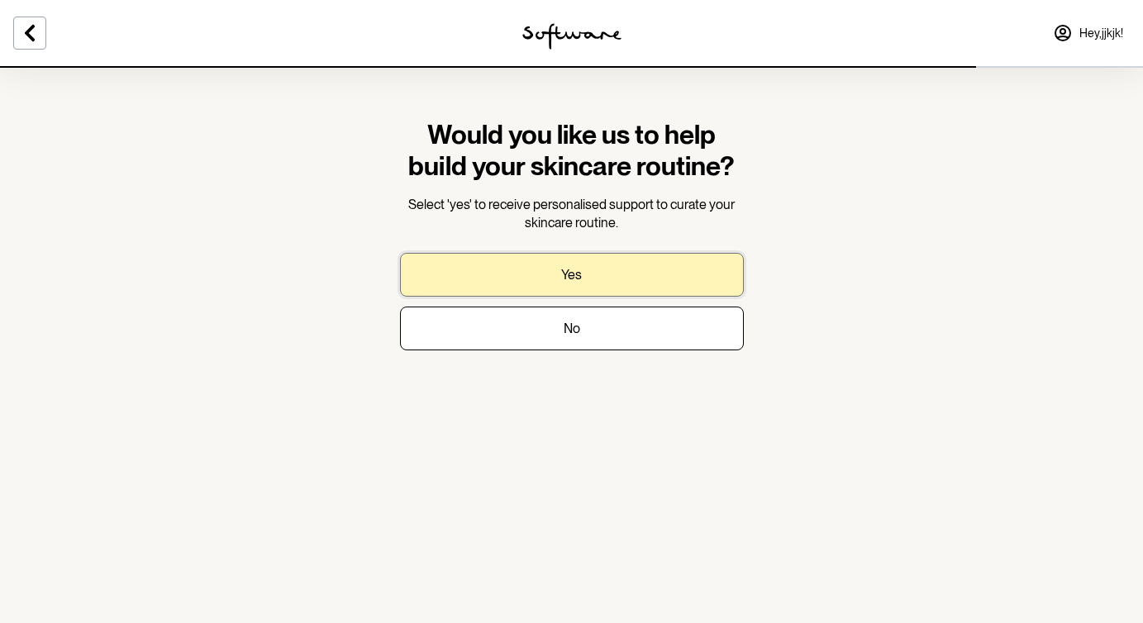
click at [602, 284] on button "Yes" at bounding box center [572, 275] width 344 height 44
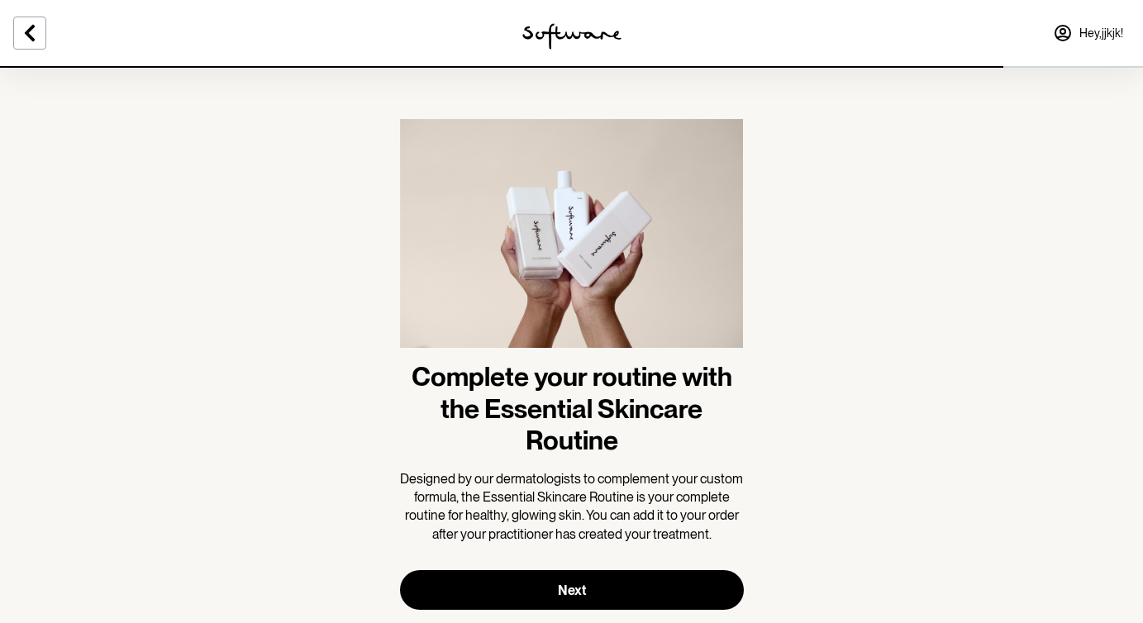
click at [642, 369] on h1 "Complete your routine with the Essential Skincare Routine" at bounding box center [572, 408] width 344 height 95
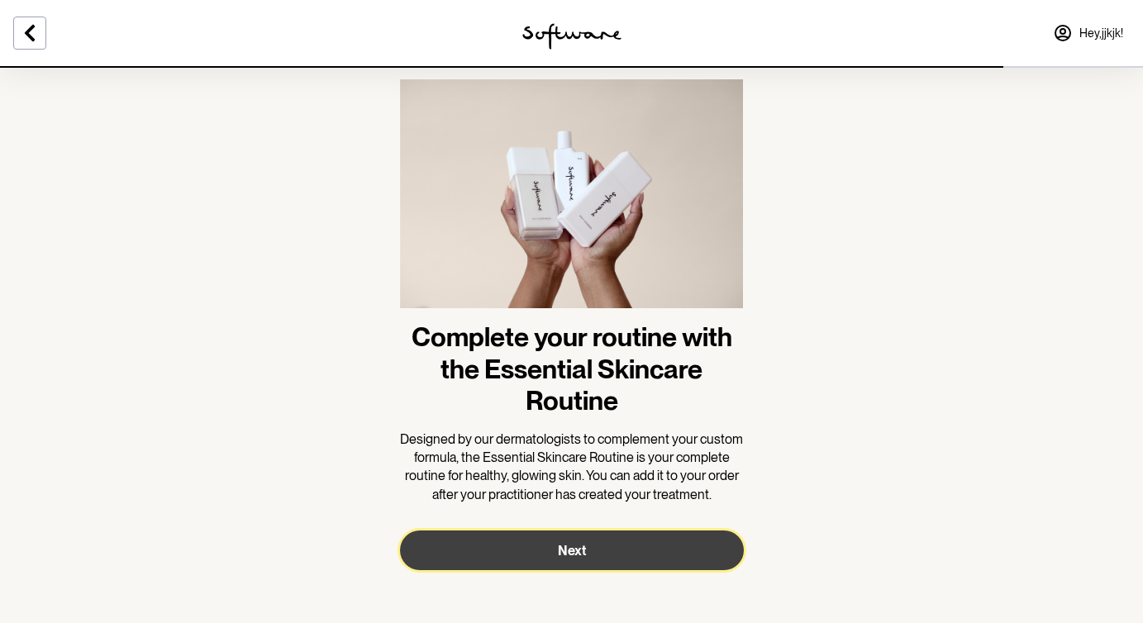
click at [599, 538] on button "Next" at bounding box center [572, 550] width 344 height 40
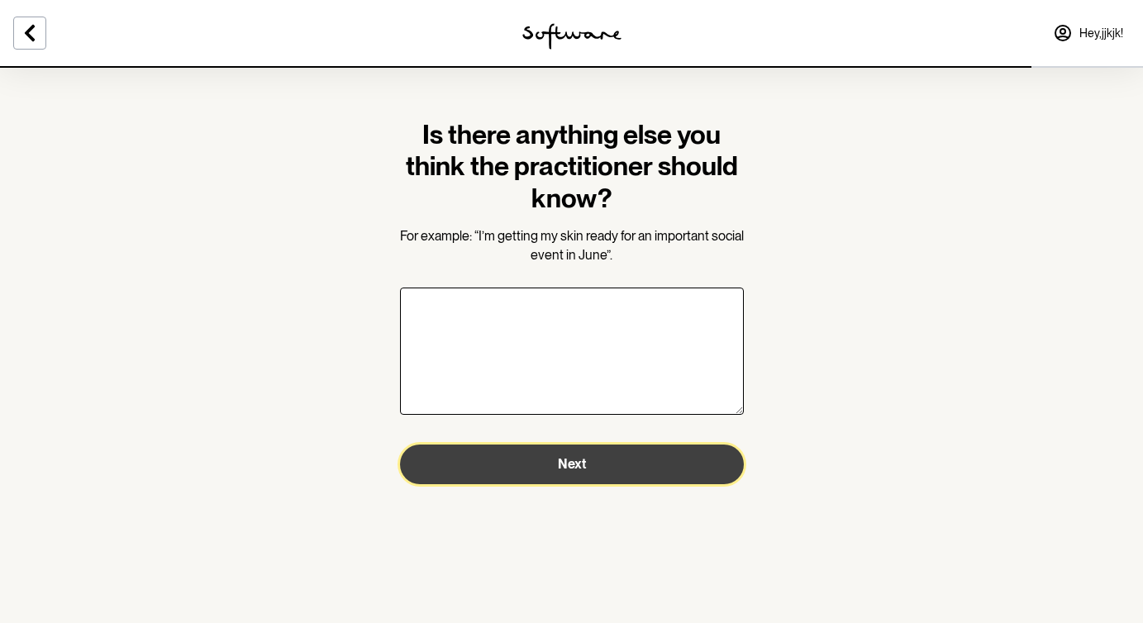
click at [567, 465] on span "Next" at bounding box center [572, 464] width 28 height 16
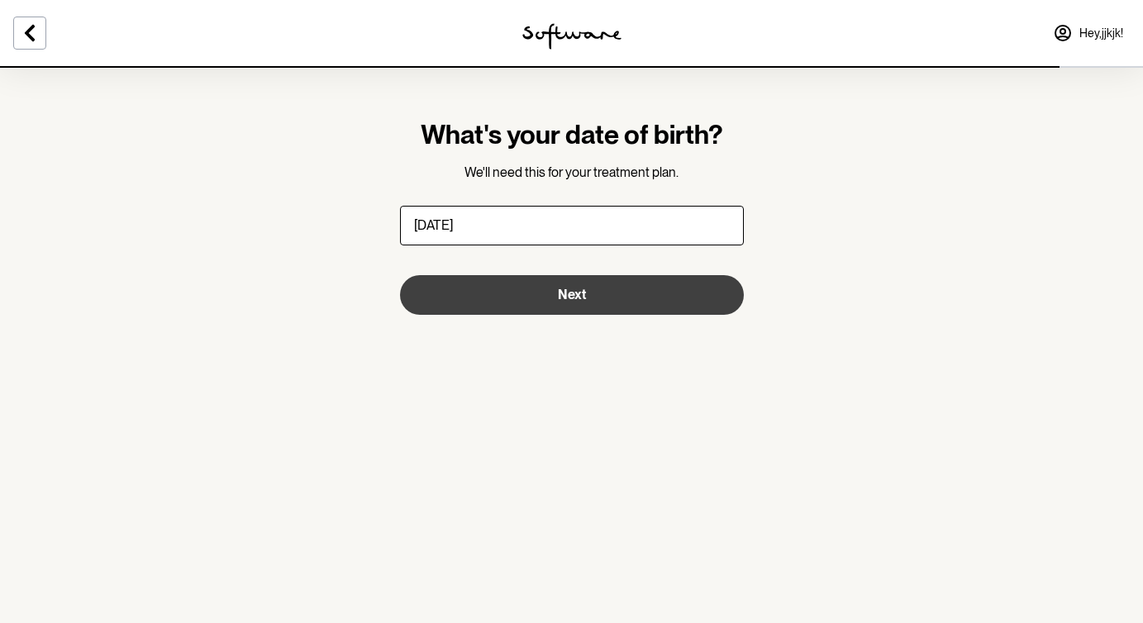
type input "[DATE]"
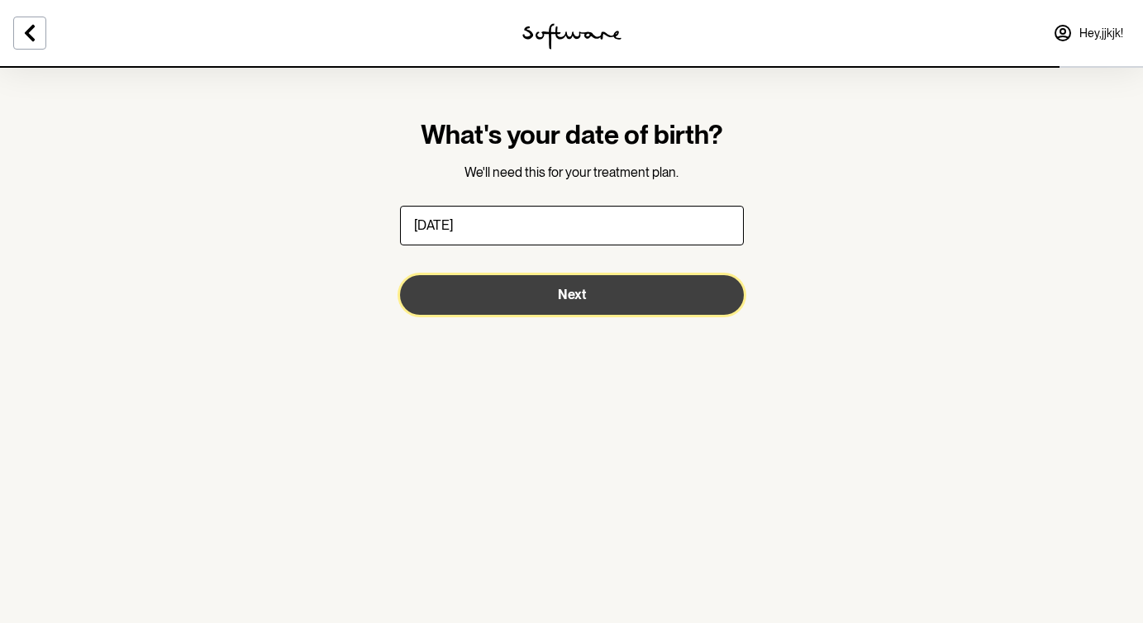
click at [617, 312] on button "Next" at bounding box center [572, 295] width 344 height 40
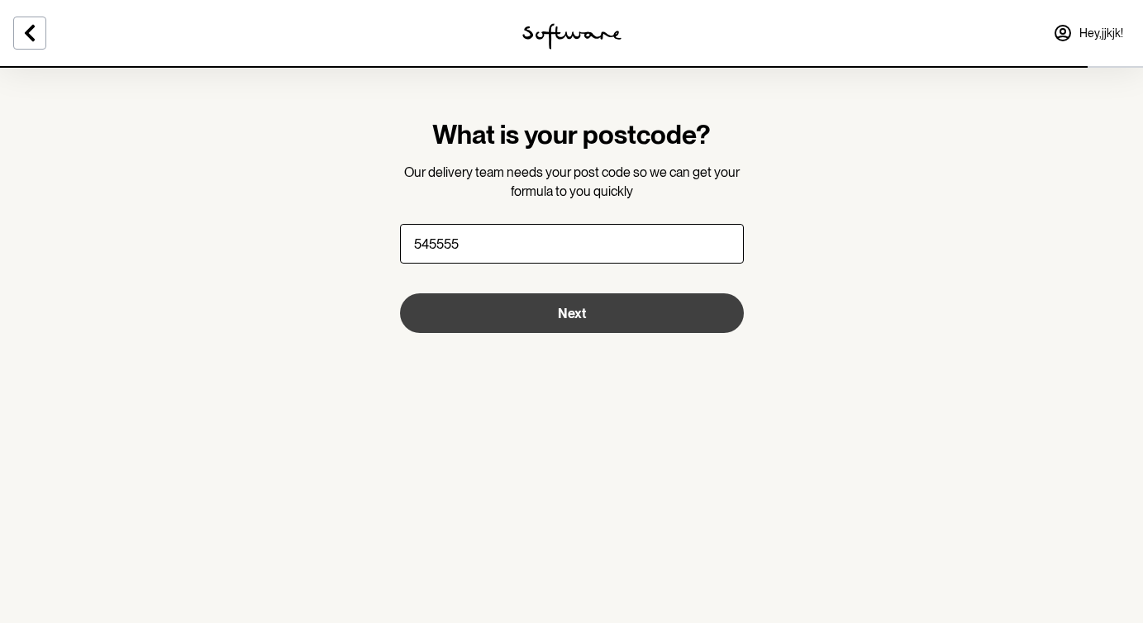
type input "545555"
click at [611, 321] on button "Next" at bounding box center [572, 313] width 344 height 40
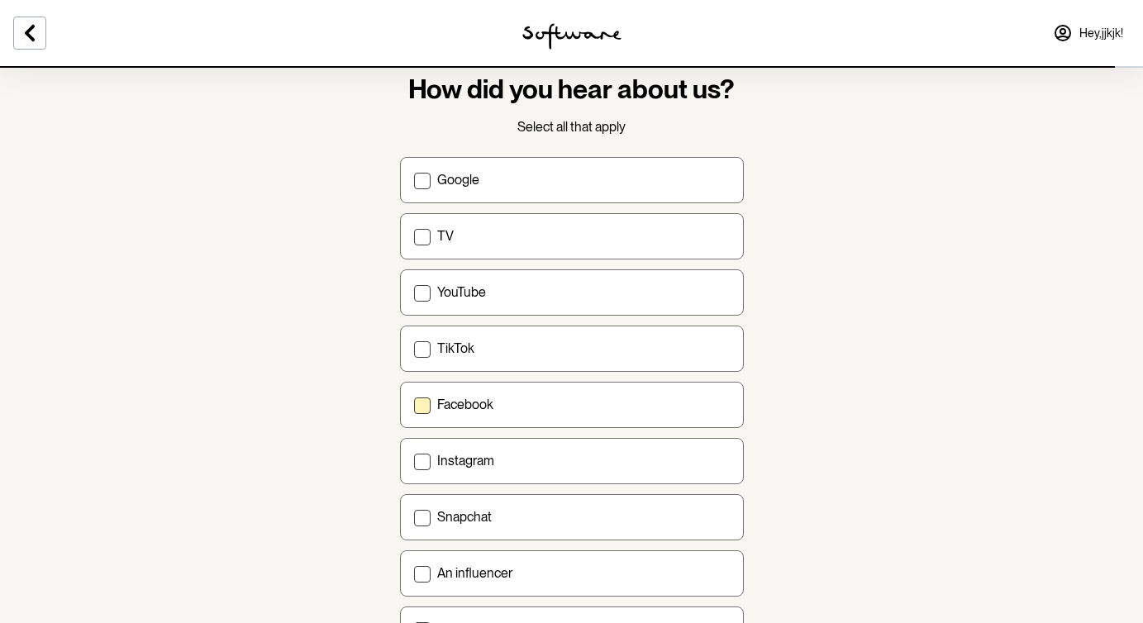
scroll to position [126, 0]
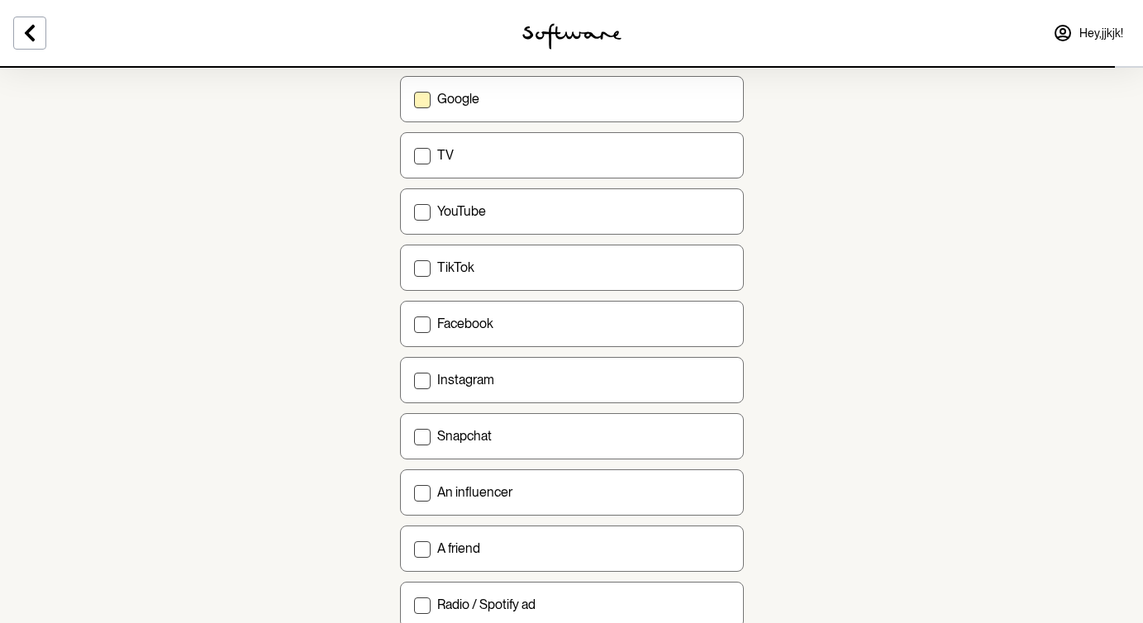
click at [504, 108] on label "Google" at bounding box center [572, 99] width 344 height 46
click at [414, 99] on input "Google" at bounding box center [413, 98] width 1 height 1
checkbox input "true"
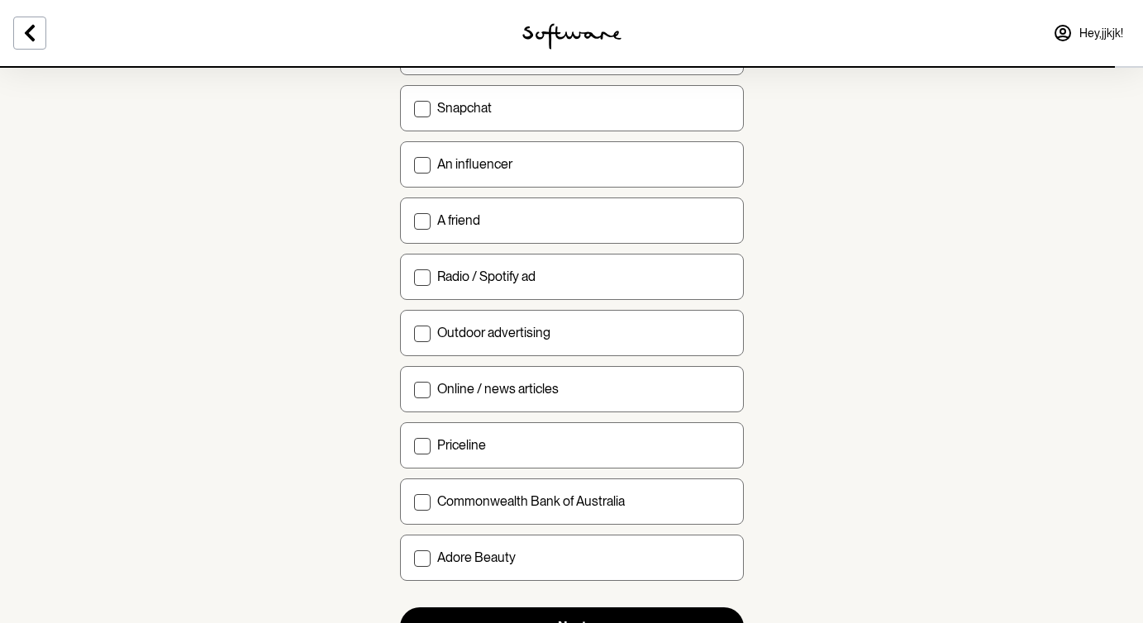
scroll to position [531, 0]
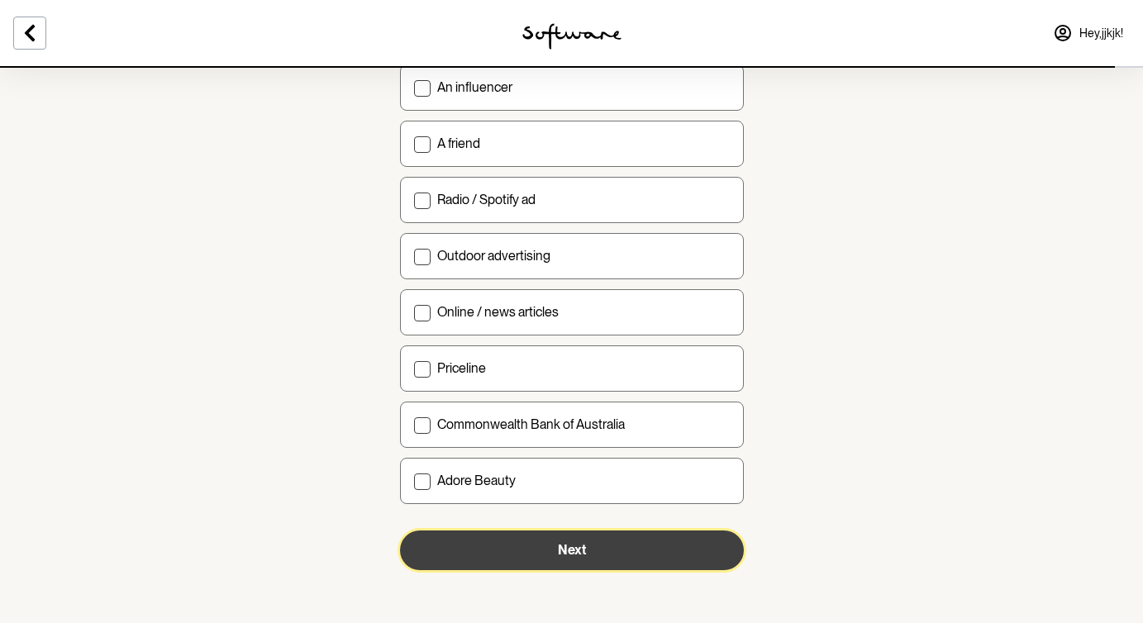
click at [605, 563] on button "Next" at bounding box center [572, 550] width 344 height 40
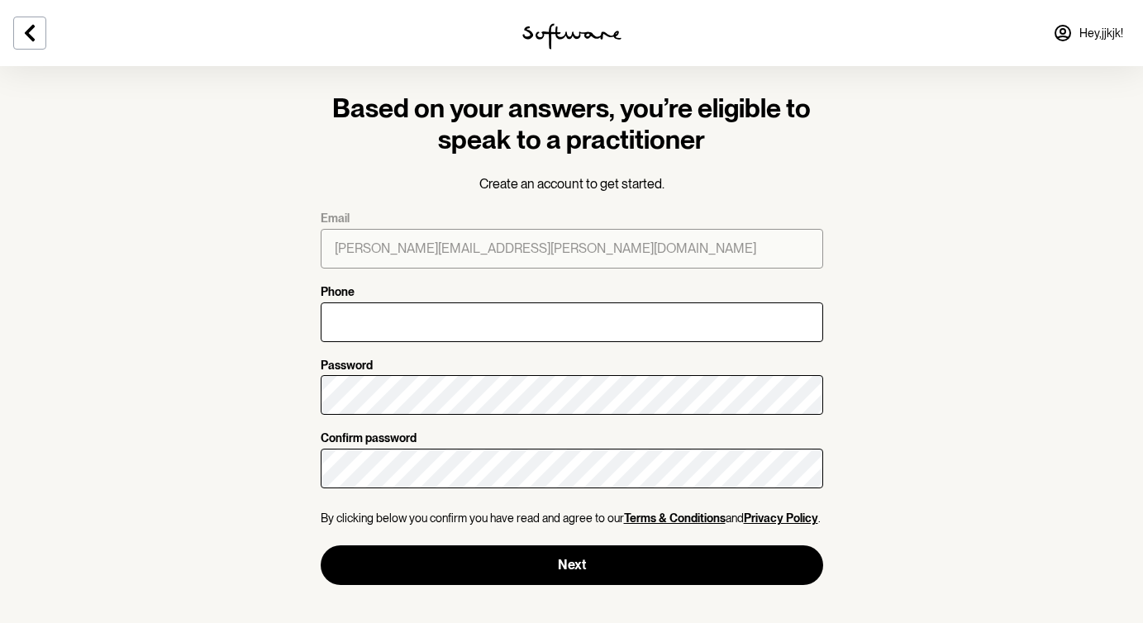
click at [575, 31] on img at bounding box center [571, 36] width 99 height 26
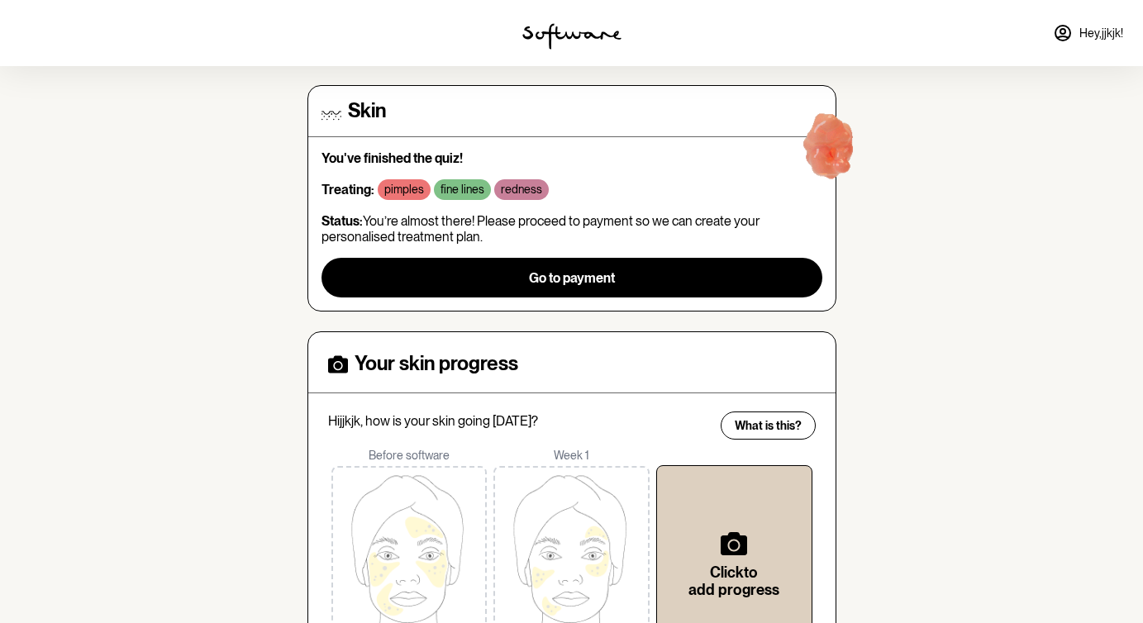
scroll to position [131, 0]
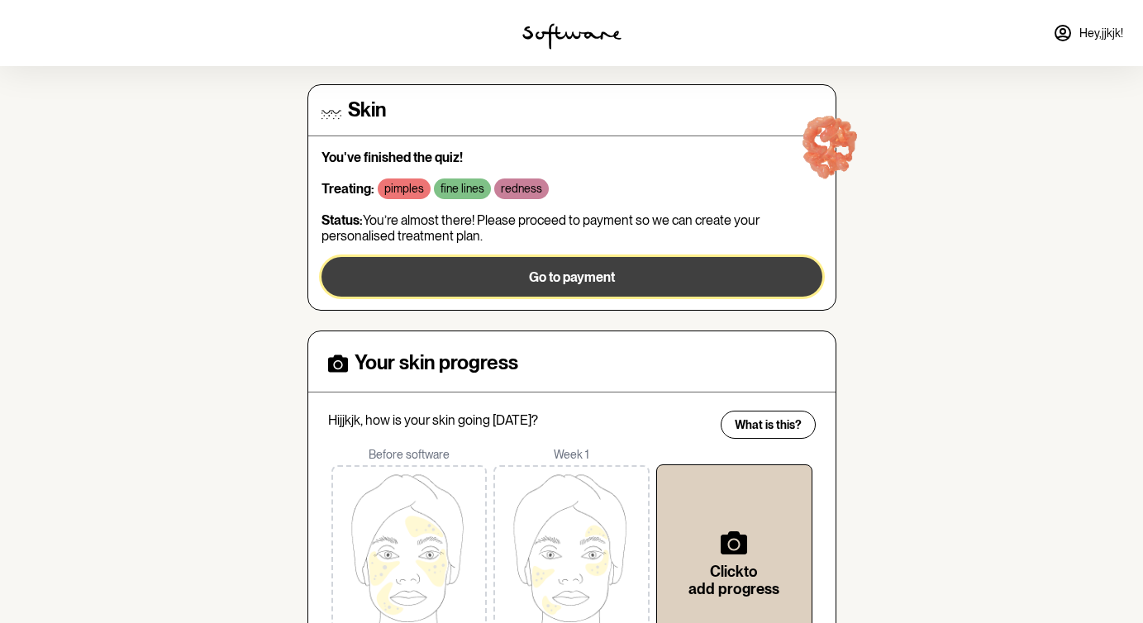
click at [547, 274] on span "Go to payment" at bounding box center [572, 277] width 86 height 16
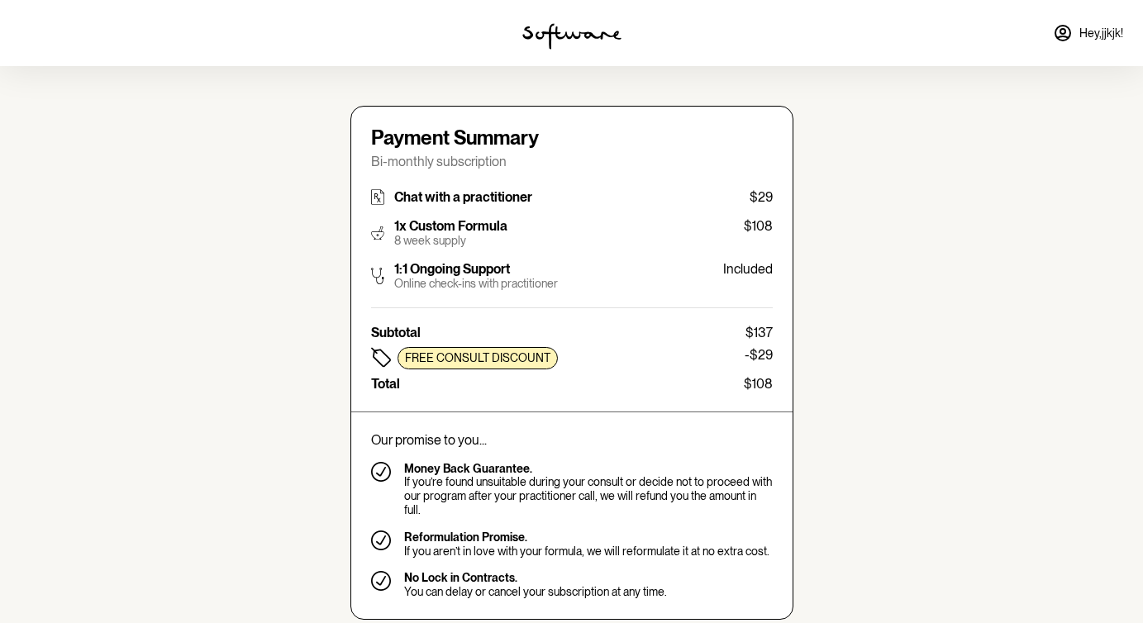
type input "[PERSON_NAME][EMAIL_ADDRESS][PERSON_NAME][DOMAIN_NAME]"
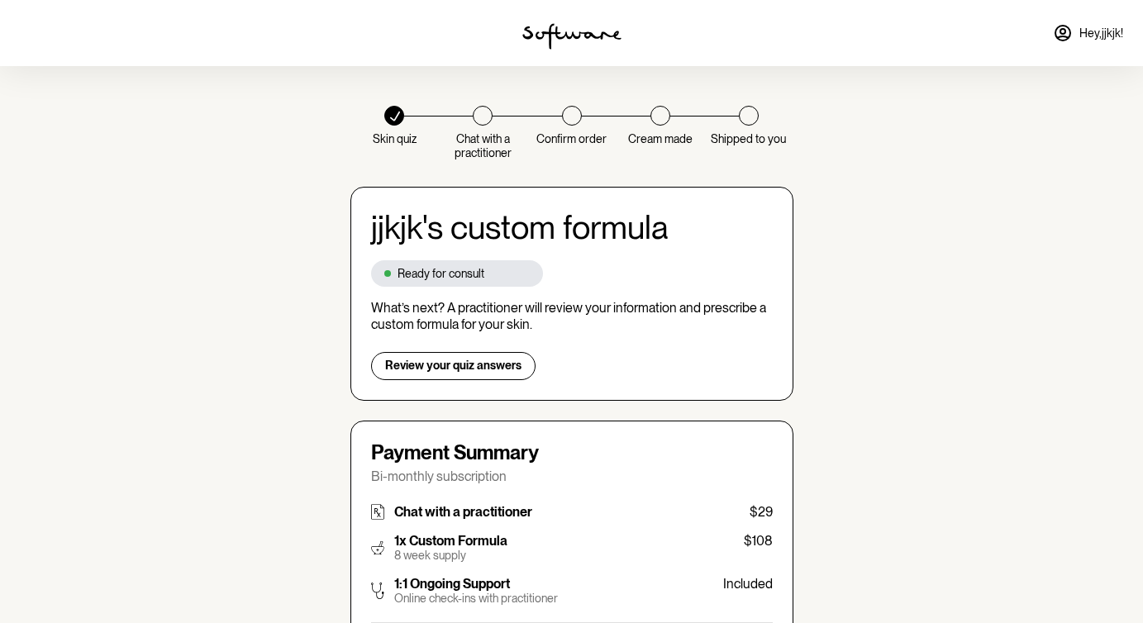
click at [583, 28] on img at bounding box center [571, 36] width 99 height 26
